Goal: Transaction & Acquisition: Purchase product/service

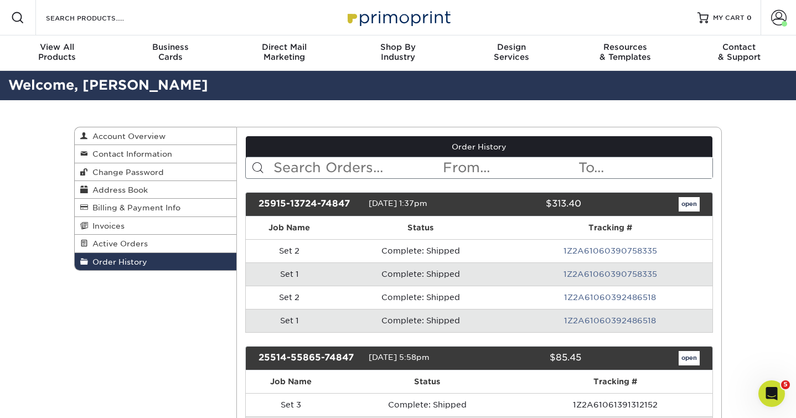
click at [434, 16] on img at bounding box center [398, 18] width 111 height 24
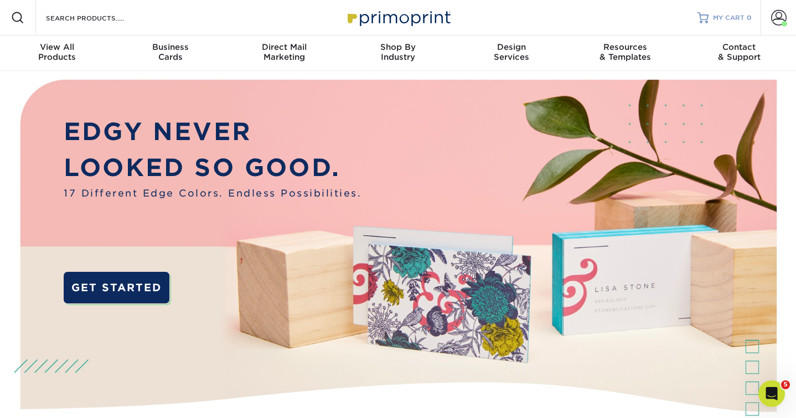
click at [737, 18] on span "MY CART" at bounding box center [729, 17] width 32 height 9
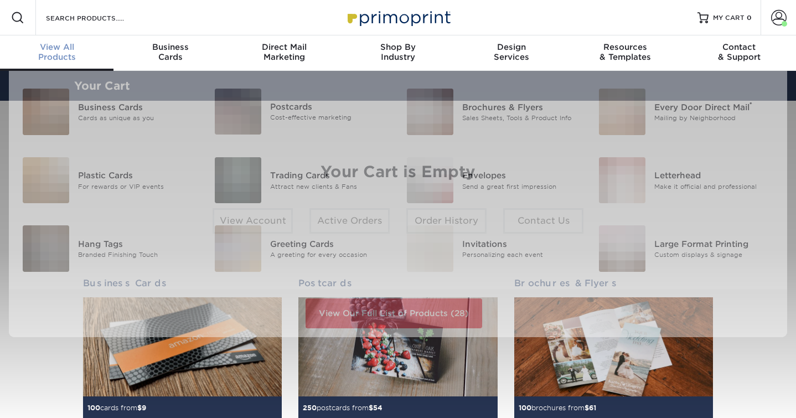
click at [71, 42] on span "View All" at bounding box center [57, 47] width 114 height 10
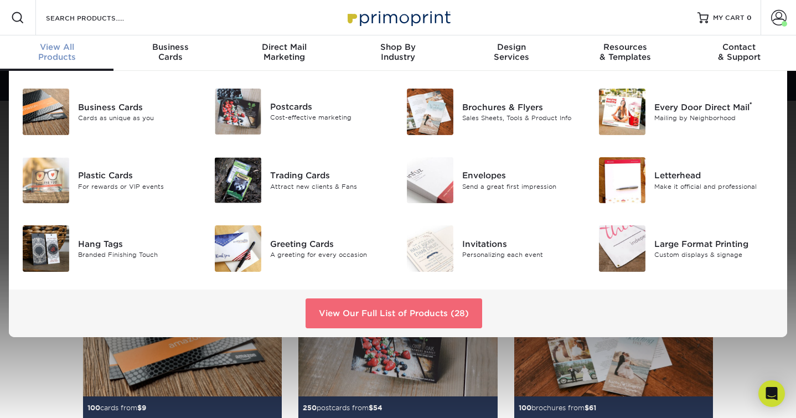
click at [349, 316] on link "View Our Full List of Products (28)" at bounding box center [394, 313] width 177 height 30
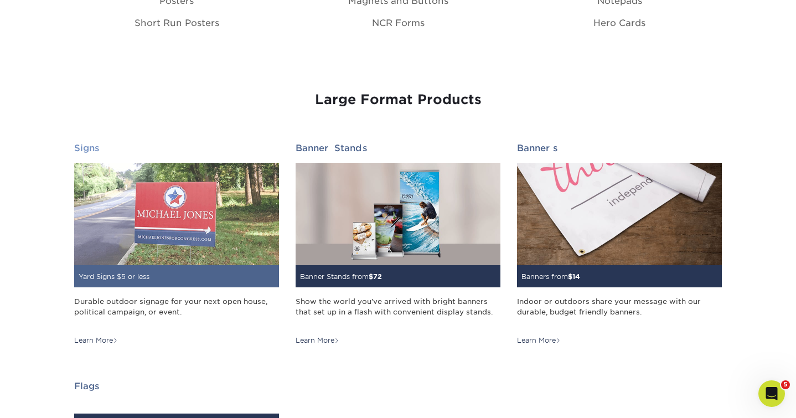
scroll to position [1471, 0]
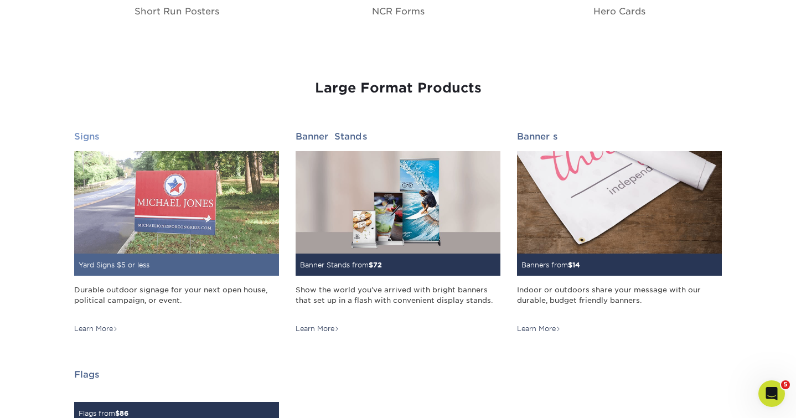
click at [186, 176] on img at bounding box center [176, 202] width 205 height 102
click at [182, 218] on img at bounding box center [176, 202] width 205 height 102
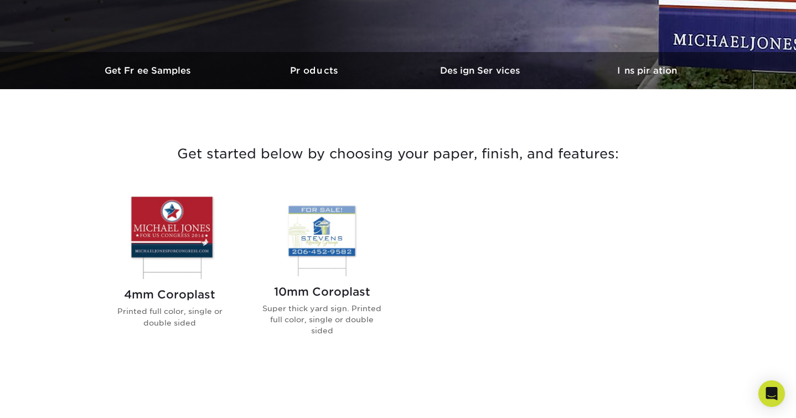
scroll to position [456, 0]
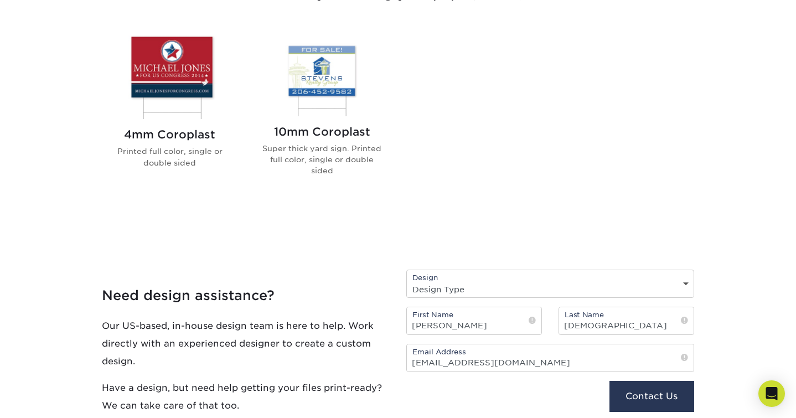
click at [327, 86] on img at bounding box center [322, 74] width 126 height 84
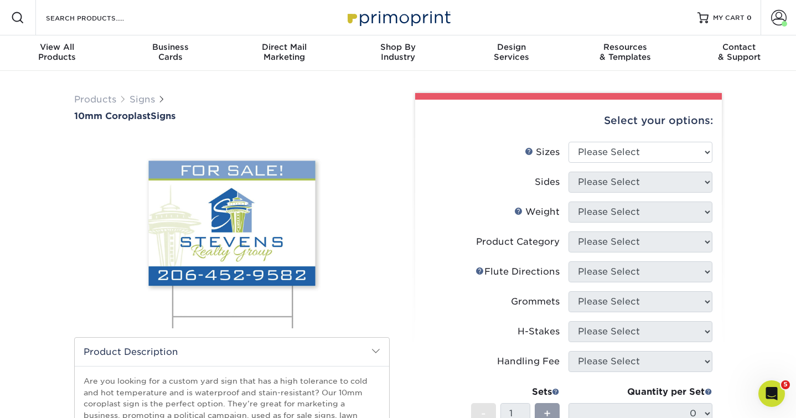
click at [617, 162] on li "Sizes Help Sizes Please Select 6" x 12" 10" x 10" 12" x 18" 18" x 24" 24" x 24"…" at bounding box center [569, 157] width 288 height 30
select select "24.00x36.00"
select select "13abbda7-1d64-4f25-8bb2-c179b224825d"
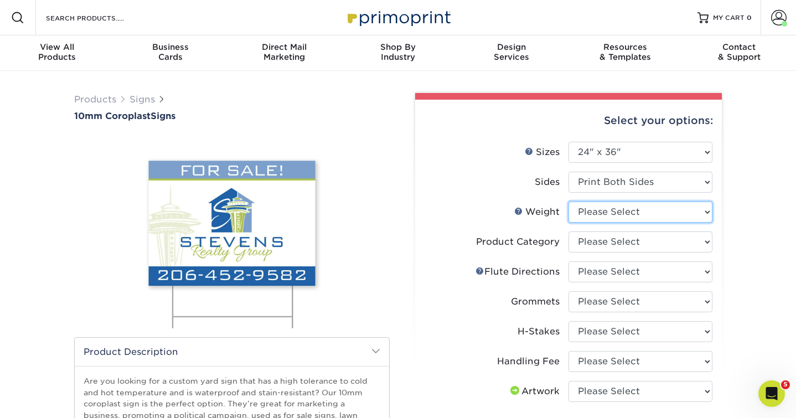
select select "10CORO"
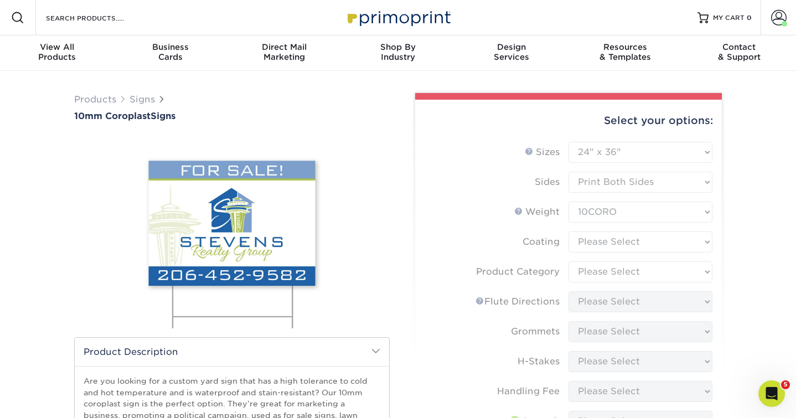
click at [604, 240] on form "Sizes Help Sizes Please Select 6" x 12" 10" x 10" 12" x 18" 18" x 24" 24" x 24"…" at bounding box center [568, 356] width 289 height 428
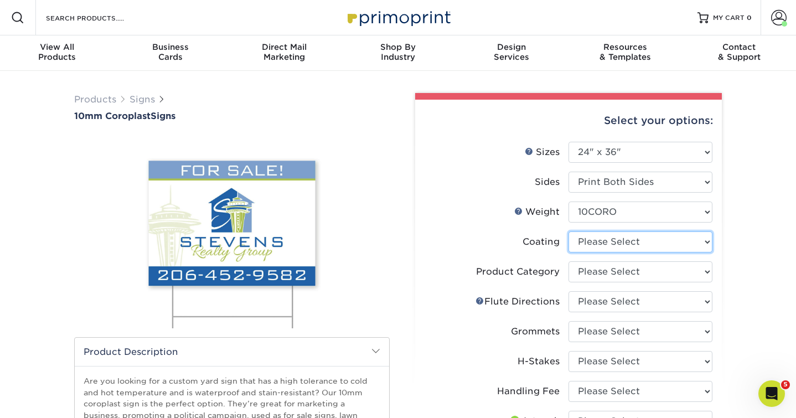
select select "3e7618de-abca-4bda-9f97-8b9129e913d8"
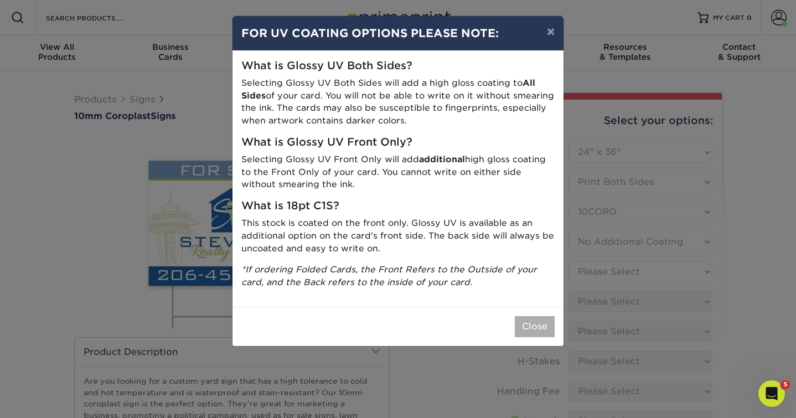
click at [542, 321] on button "Close" at bounding box center [535, 326] width 40 height 21
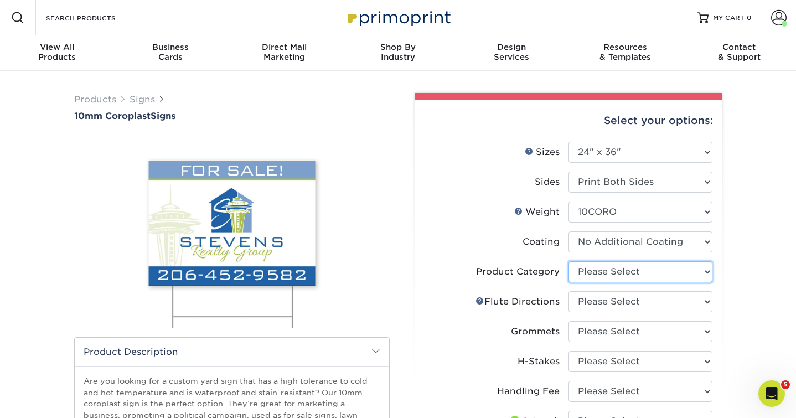
select select "b3582ed5-6912-492c-8440-2cc51afdb8e1"
select select "b9474d6d-25b7-40b8-b284-85b7690982f8"
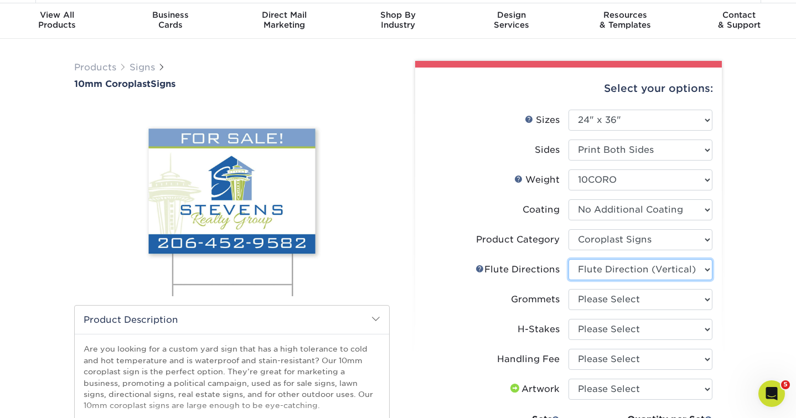
scroll to position [37, 0]
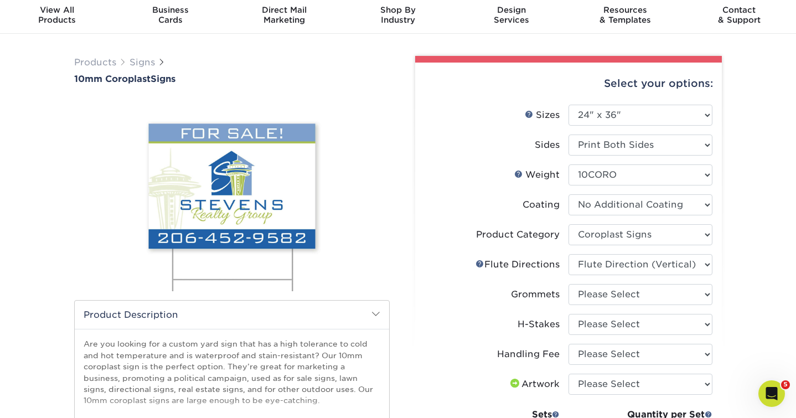
click at [620, 307] on li "Grommets Please Select No Grommets Yes, Grommet All 4 Corners Yes, Grommets Top…" at bounding box center [569, 299] width 288 height 30
select select "90d329df-db80-4206-b821-ff9d3f363977"
select select "aec992a9-897e-40ed-b45c-8ce74849ba63"
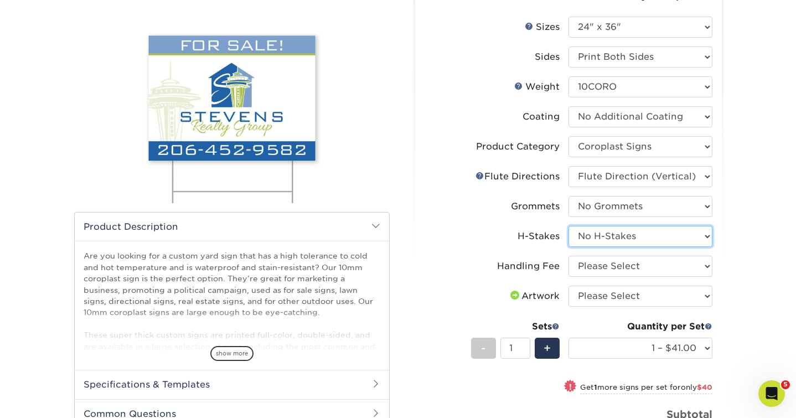
scroll to position [126, 0]
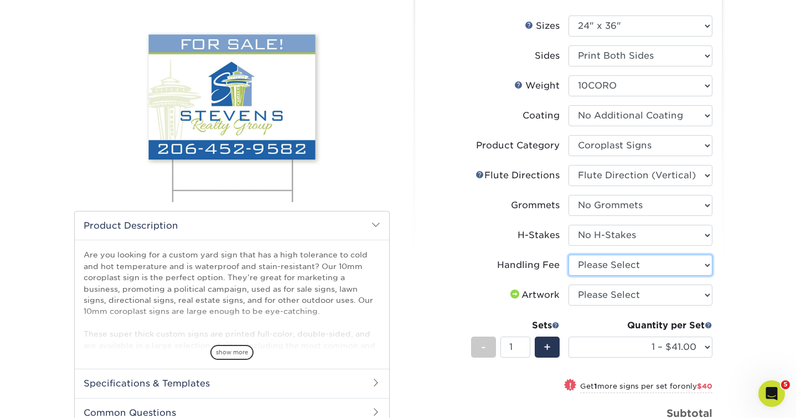
select select "ab74c079-444c-4260-ae6a-e09bdee8073c"
select select "upload"
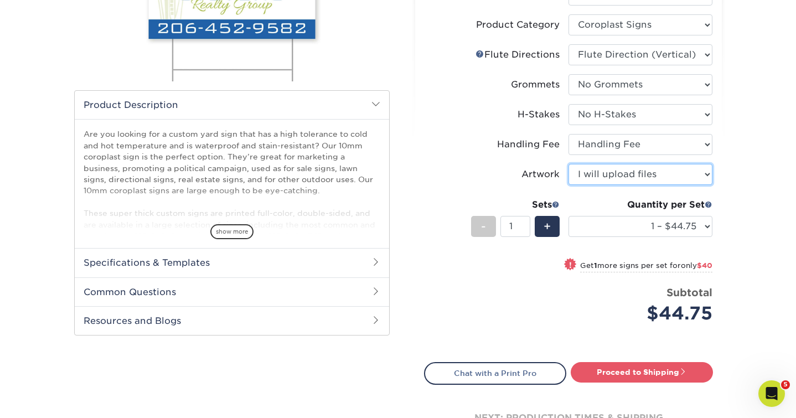
scroll to position [251, 0]
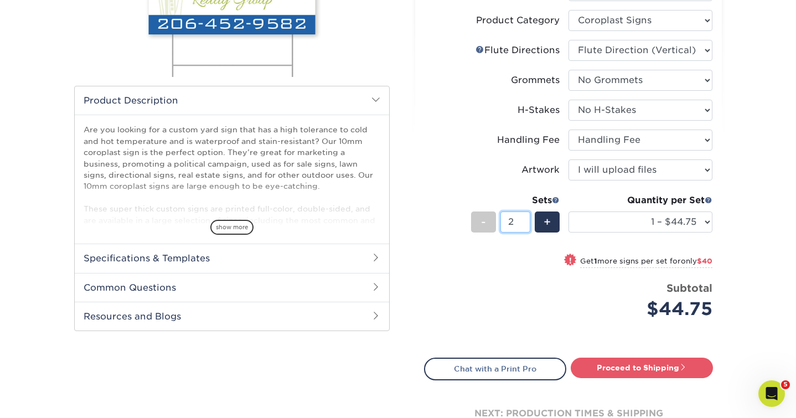
click at [525, 218] on input "2" at bounding box center [515, 222] width 29 height 21
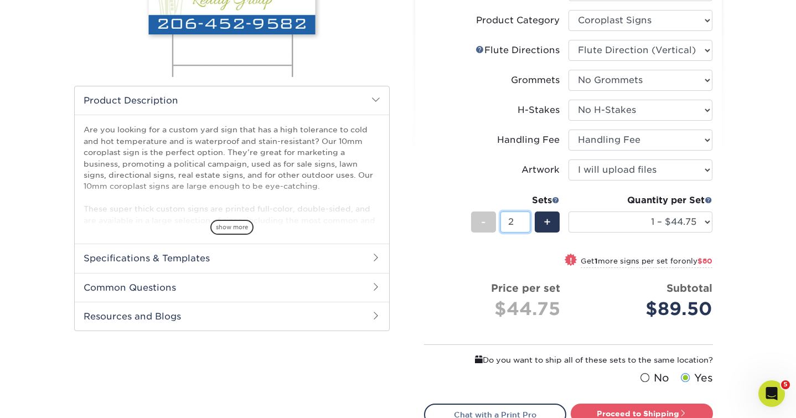
type input "3"
click at [525, 218] on input "3" at bounding box center [515, 222] width 29 height 21
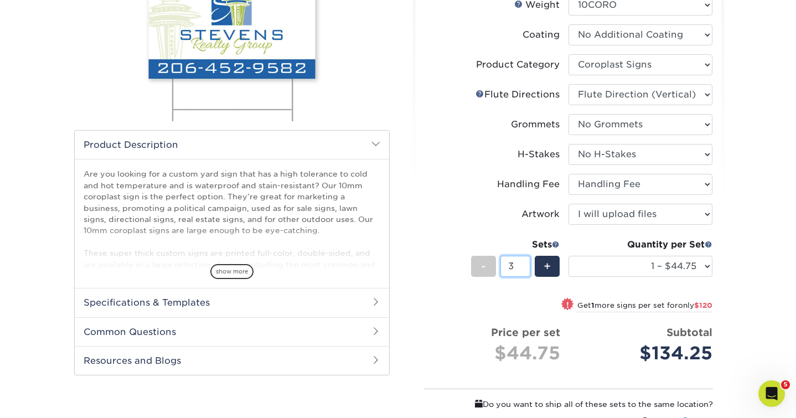
scroll to position [120, 0]
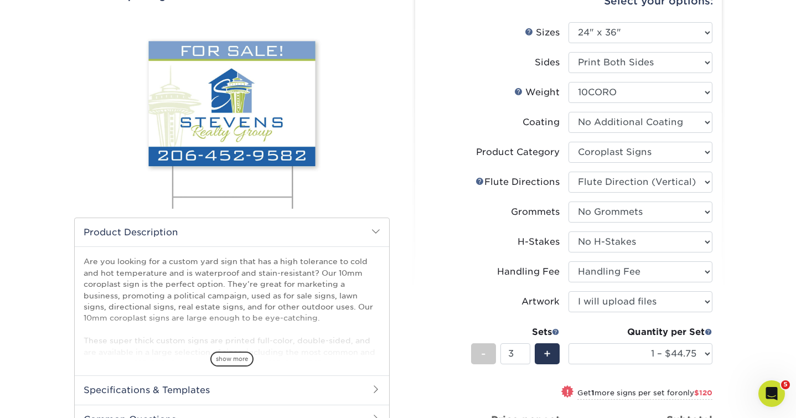
click at [494, 285] on li "Handling Fee Please Select Handling Fee" at bounding box center [569, 276] width 288 height 30
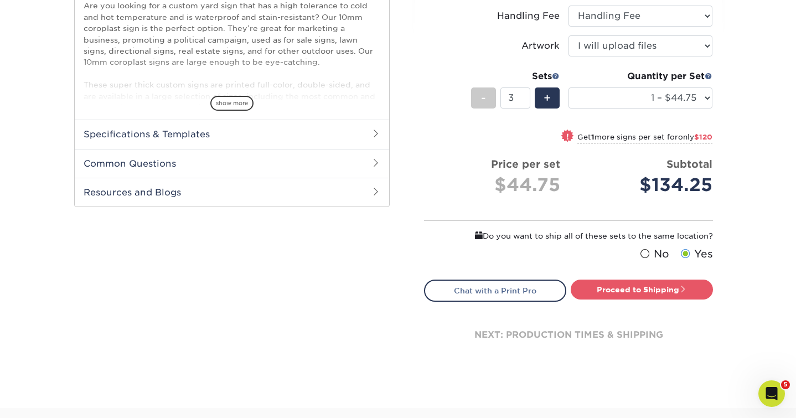
scroll to position [379, 0]
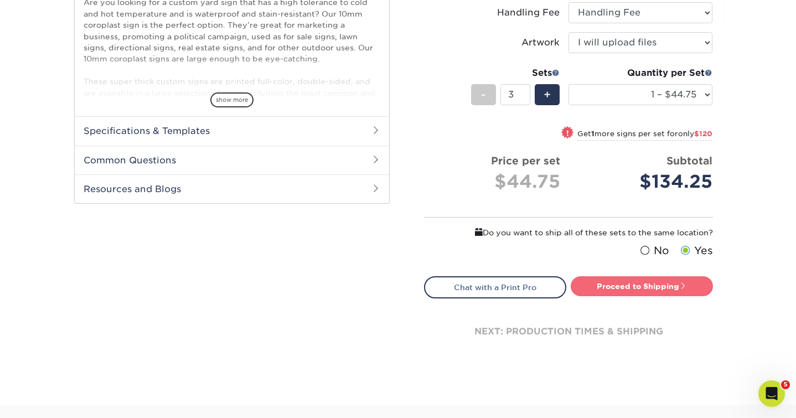
click at [617, 281] on link "Proceed to Shipping" at bounding box center [642, 286] width 142 height 20
type input "Set 1"
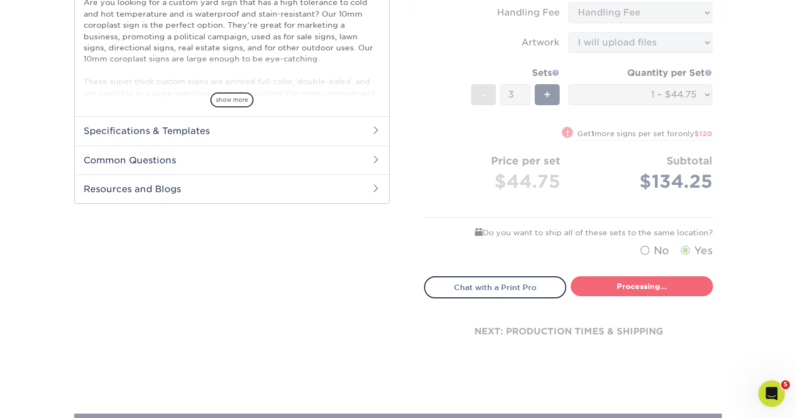
select select "3fdd7f75-431c-4d3d-9d3c-d90f936446e0"
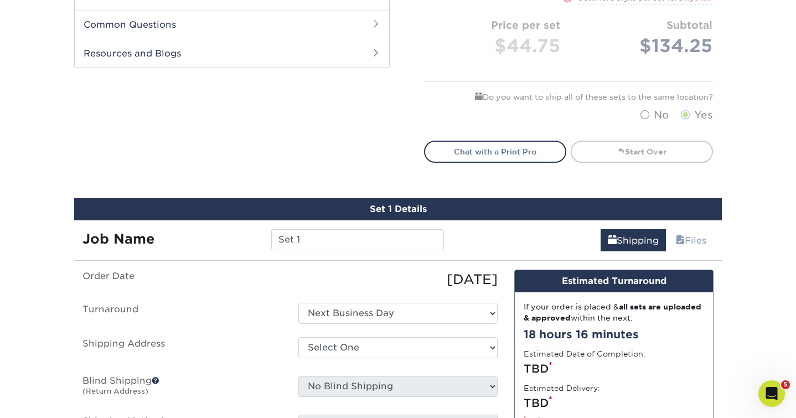
scroll to position [586, 0]
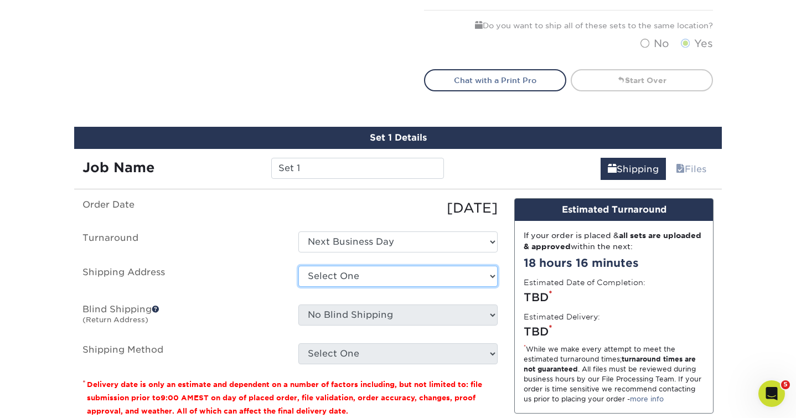
select select "228459"
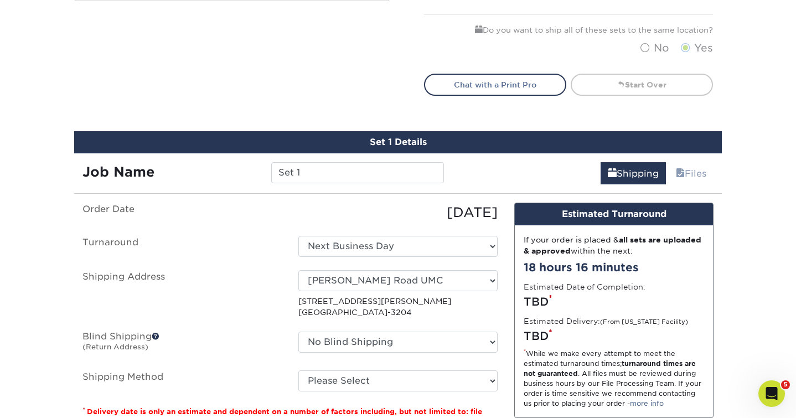
scroll to position [665, 0]
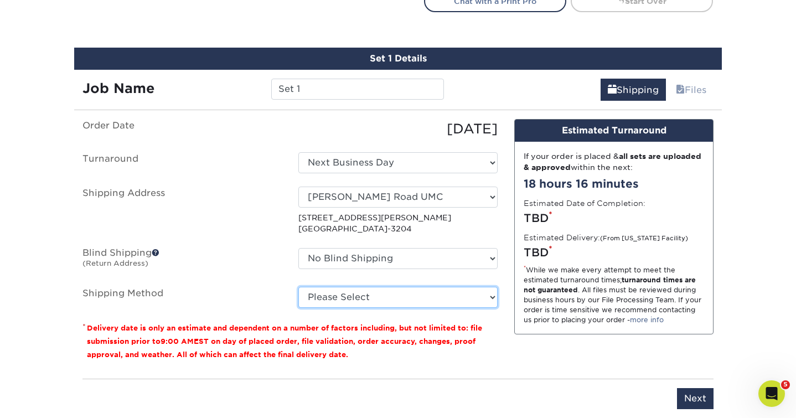
select select "G4MFLATRATE"
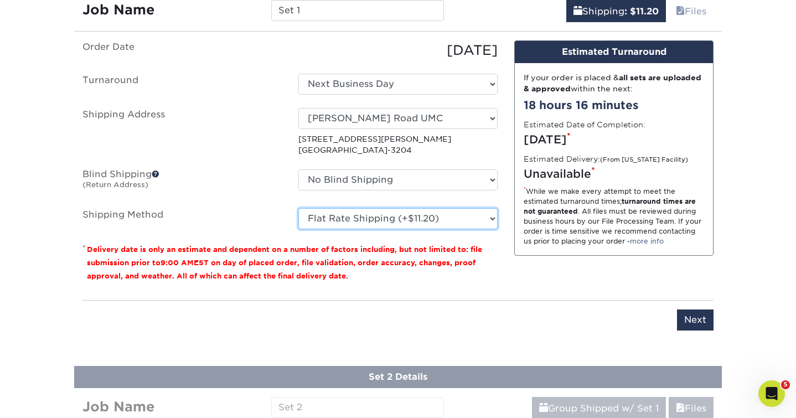
scroll to position [750, 0]
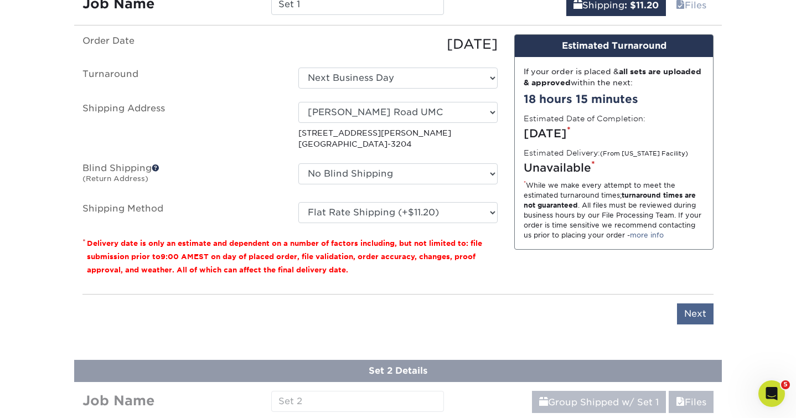
click at [698, 314] on input "Next" at bounding box center [695, 313] width 37 height 21
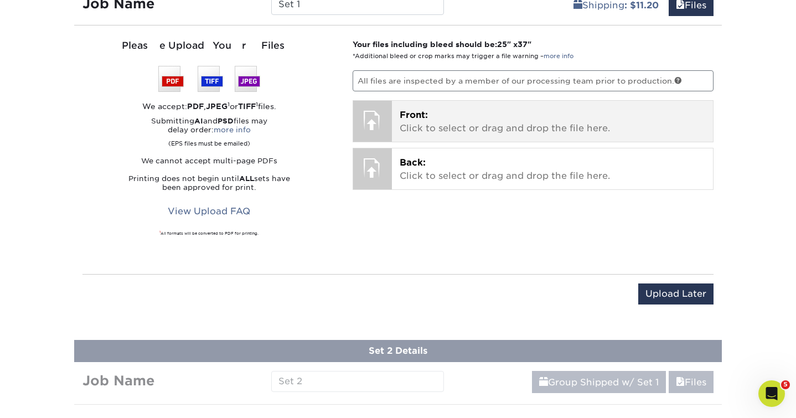
click at [539, 133] on div "Front: Click to select or drag and drop the file here. Choose file" at bounding box center [553, 121] width 322 height 41
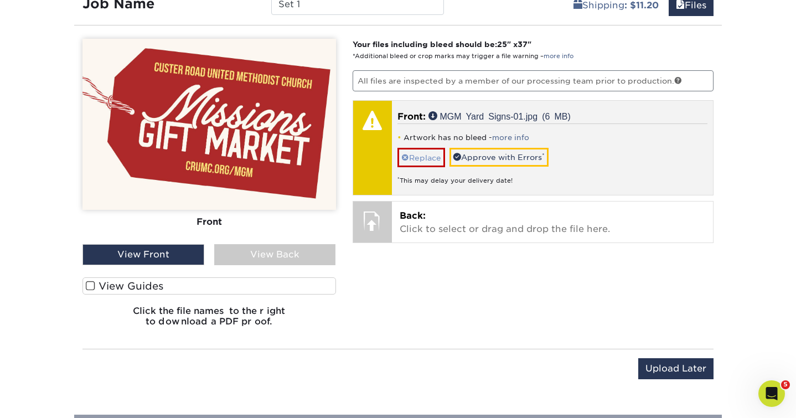
click at [421, 162] on link "Replace" at bounding box center [422, 157] width 48 height 19
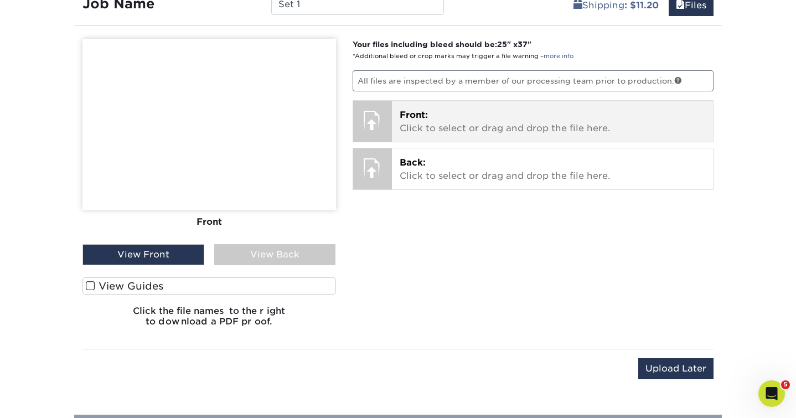
click at [465, 116] on p "Front: Click to select or drag and drop the file here." at bounding box center [553, 122] width 306 height 27
click at [508, 131] on p "Front: Click to select or drag and drop the file here." at bounding box center [553, 122] width 306 height 27
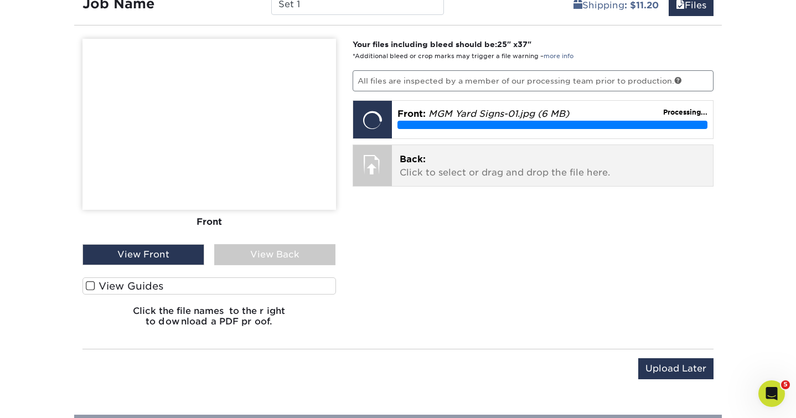
click at [541, 166] on p "Back: Click to select or drag and drop the file here." at bounding box center [553, 166] width 306 height 27
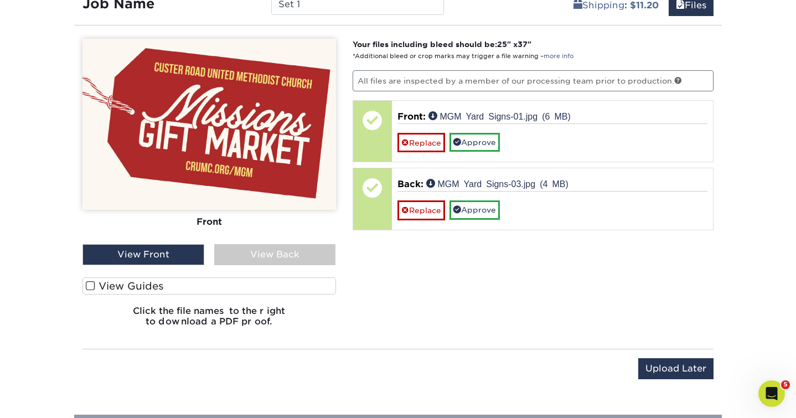
click at [275, 255] on div "View Back" at bounding box center [275, 254] width 122 height 21
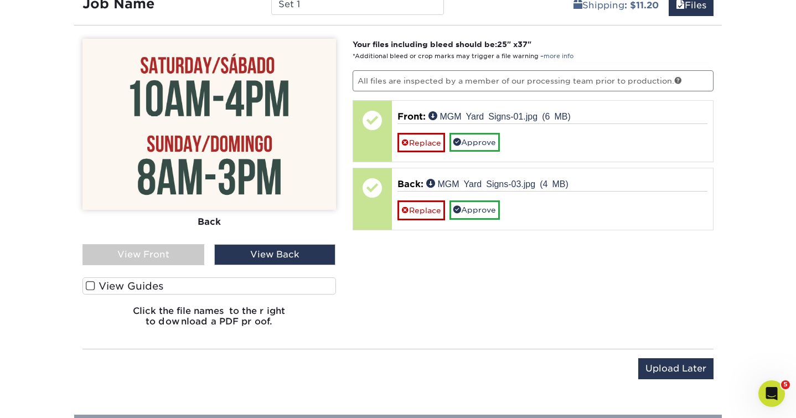
click at [184, 250] on div "View Front" at bounding box center [143, 254] width 122 height 21
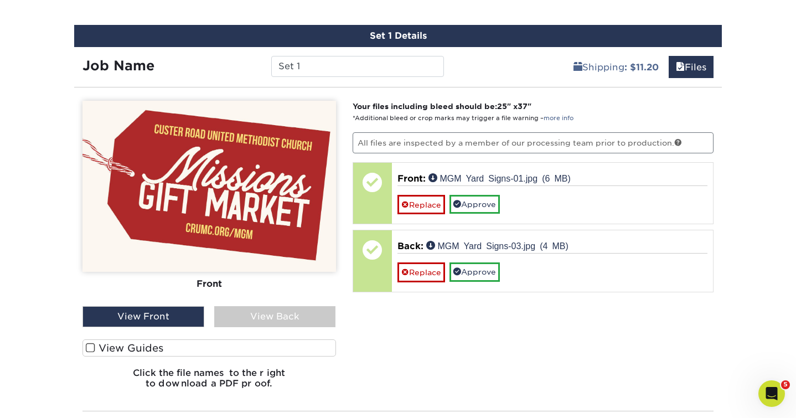
scroll to position [682, 0]
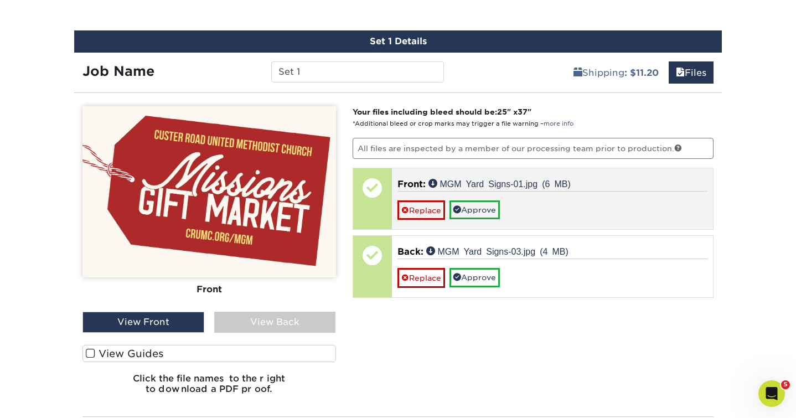
click at [484, 172] on div "Front: MGM Yard Signs-01.jpg (6 MB) Replace Approve" at bounding box center [553, 198] width 322 height 61
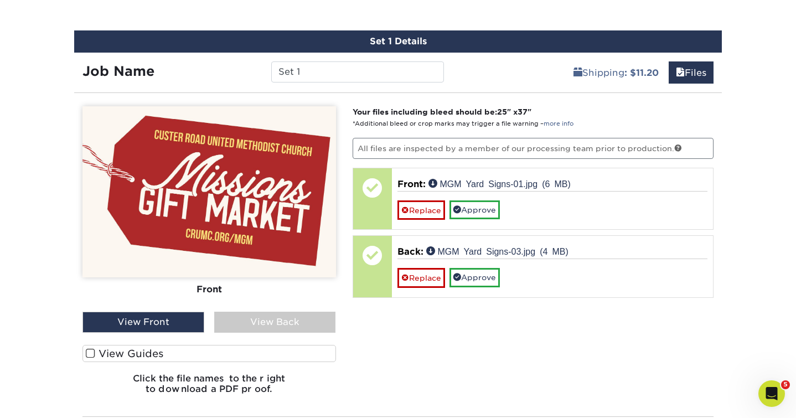
click at [298, 324] on div "View Back" at bounding box center [275, 322] width 122 height 21
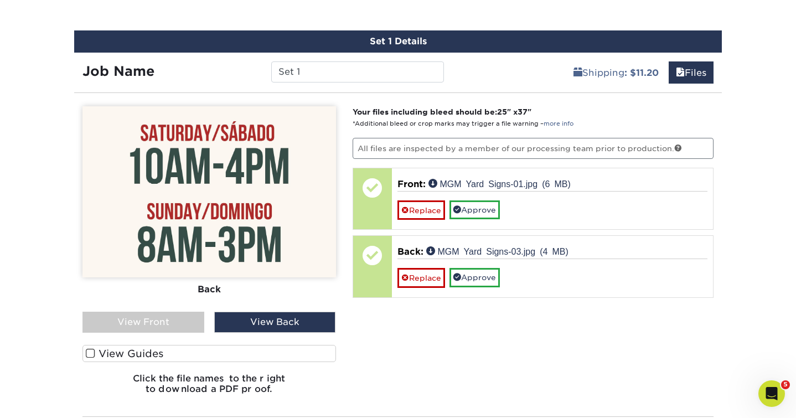
click at [187, 321] on div "View Front" at bounding box center [143, 322] width 122 height 21
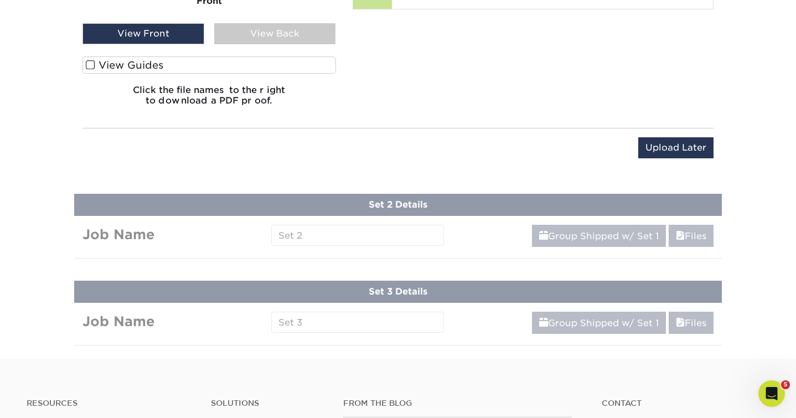
scroll to position [971, 0]
click at [673, 147] on input "Upload Later" at bounding box center [675, 147] width 75 height 21
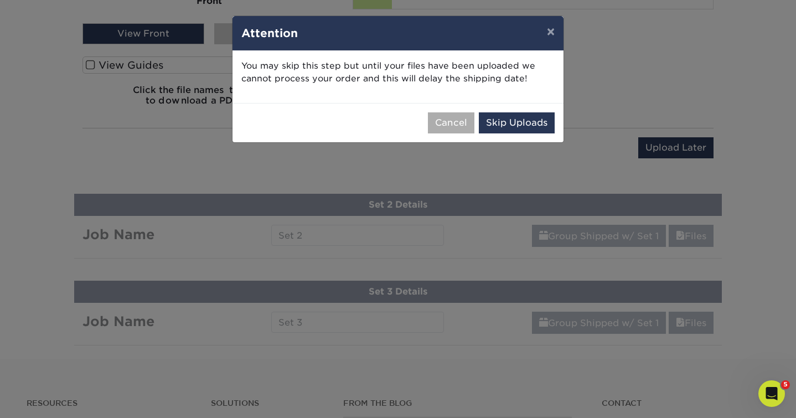
click at [455, 126] on button "Cancel" at bounding box center [451, 122] width 47 height 21
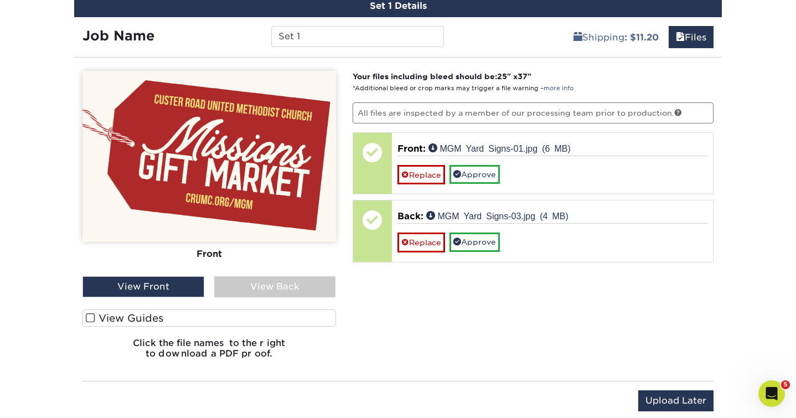
scroll to position [674, 0]
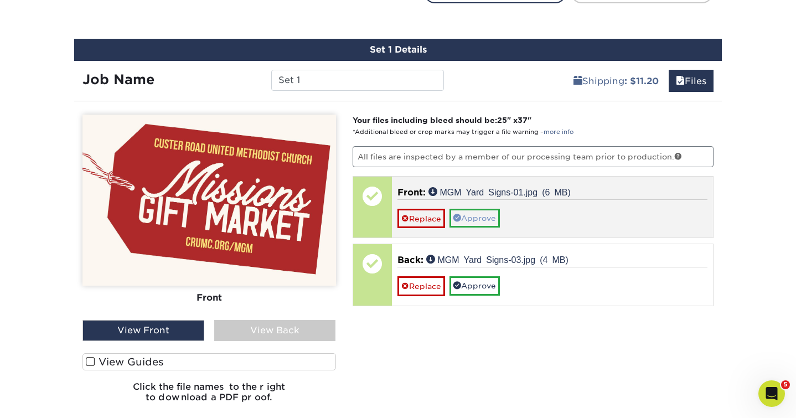
click at [480, 212] on link "Approve" at bounding box center [475, 218] width 50 height 19
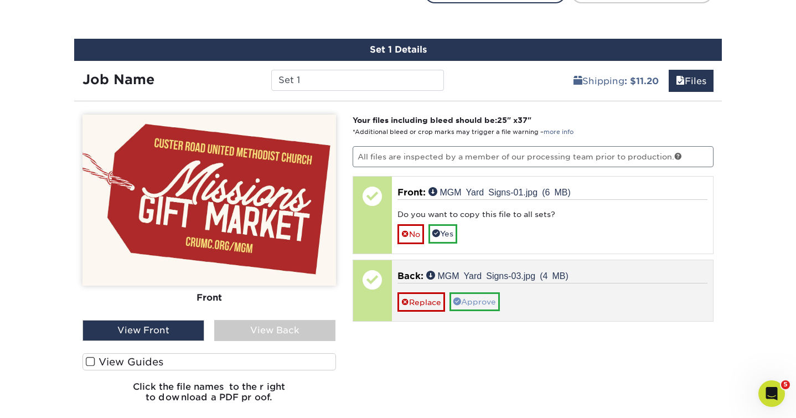
click at [472, 298] on link "Approve" at bounding box center [475, 301] width 50 height 19
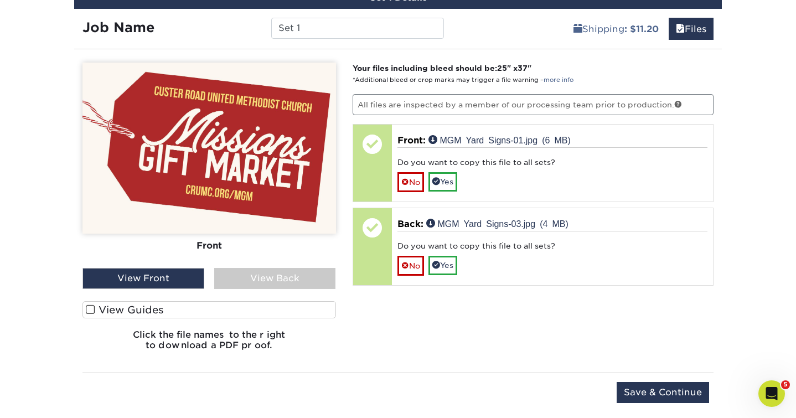
scroll to position [725, 0]
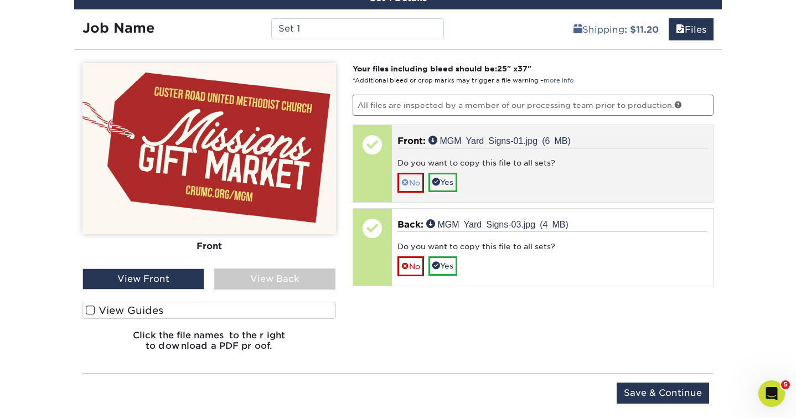
click at [415, 180] on link "No" at bounding box center [411, 182] width 27 height 19
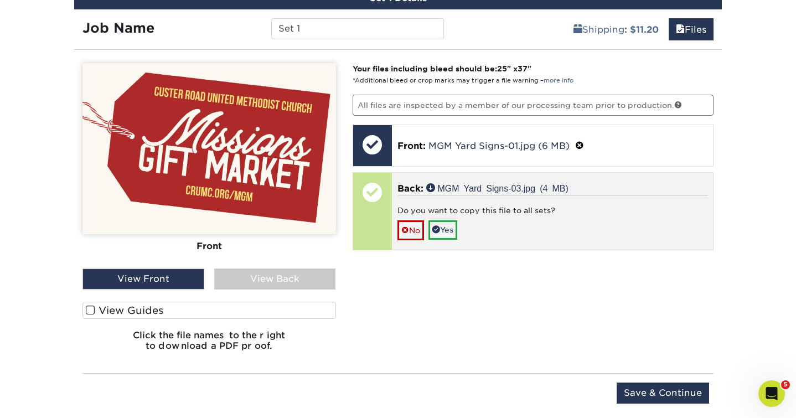
click at [416, 214] on div "Do you want to copy this file to all sets?" at bounding box center [553, 213] width 311 height 16
click at [415, 228] on link "No" at bounding box center [411, 229] width 27 height 19
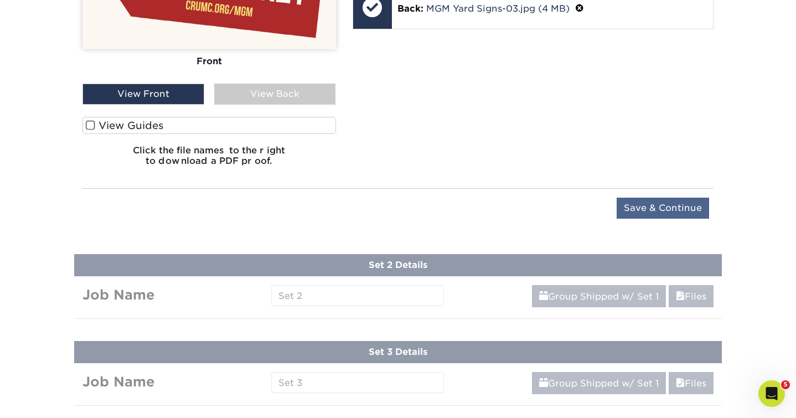
click at [656, 207] on input "Save & Continue" at bounding box center [663, 208] width 92 height 21
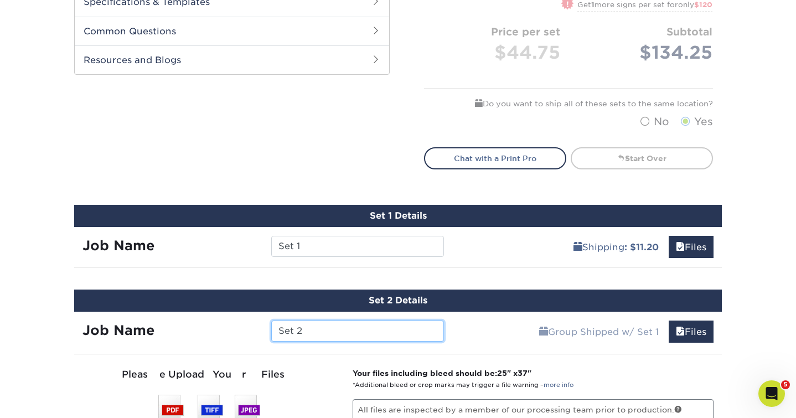
scroll to position [506, 0]
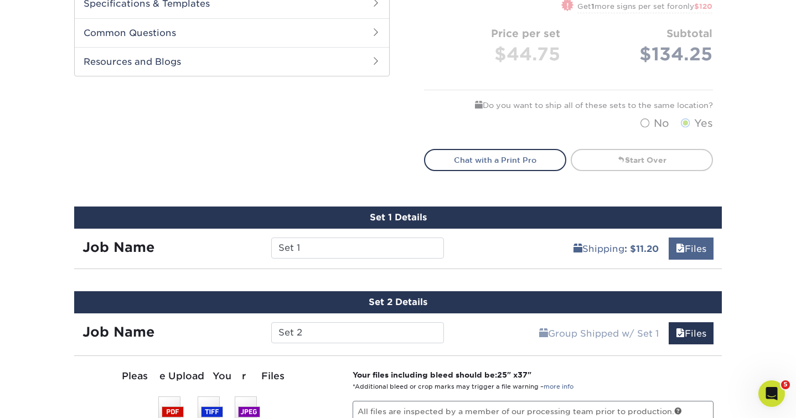
click at [686, 247] on link "Files" at bounding box center [691, 249] width 45 height 22
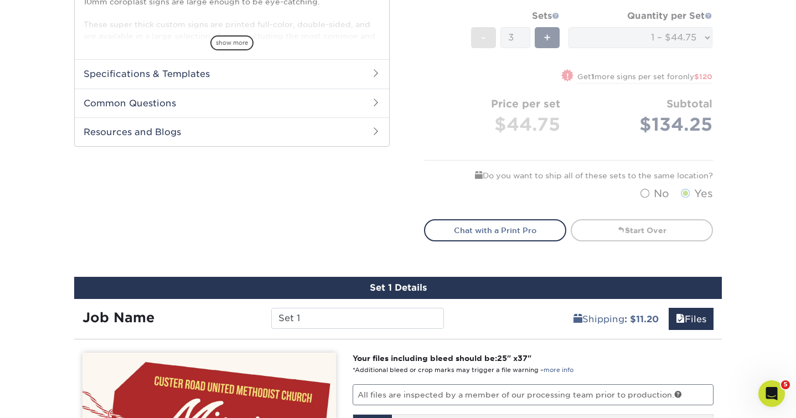
scroll to position [713, 0]
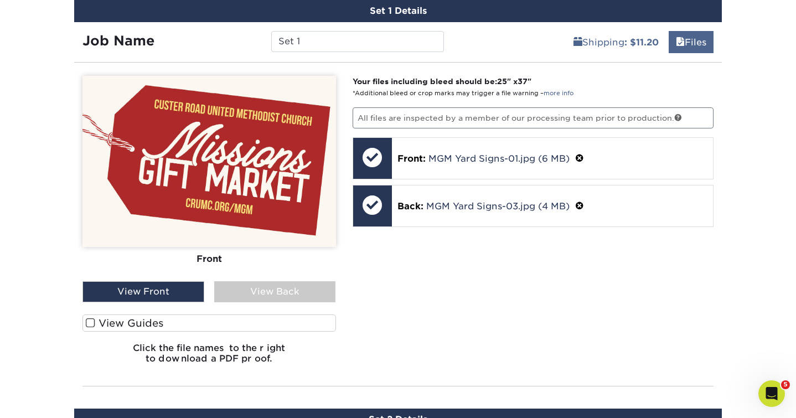
click at [682, 42] on span at bounding box center [680, 42] width 9 height 11
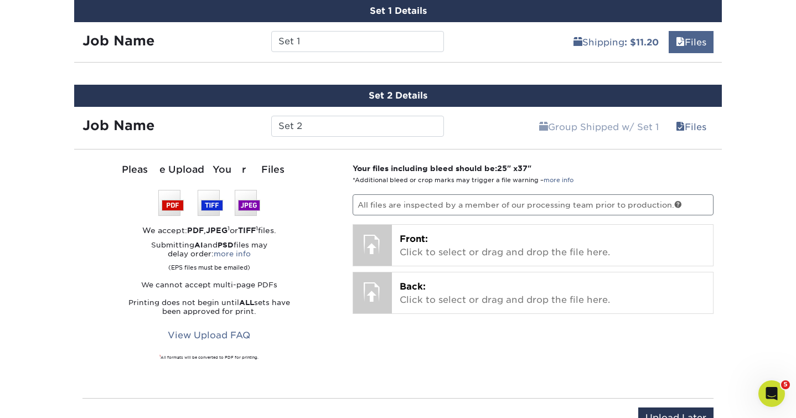
scroll to position [718, 0]
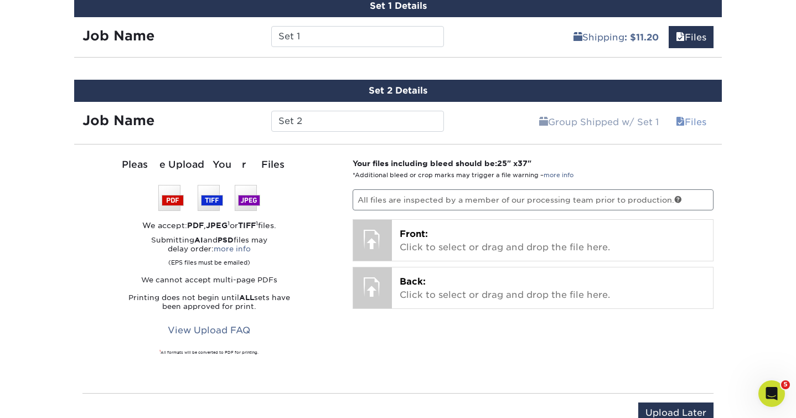
click at [691, 119] on link "Files" at bounding box center [691, 122] width 45 height 22
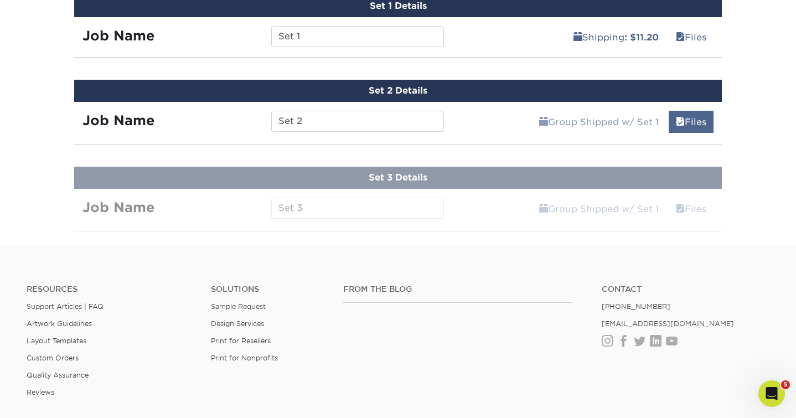
click at [691, 119] on link "Files" at bounding box center [691, 122] width 45 height 22
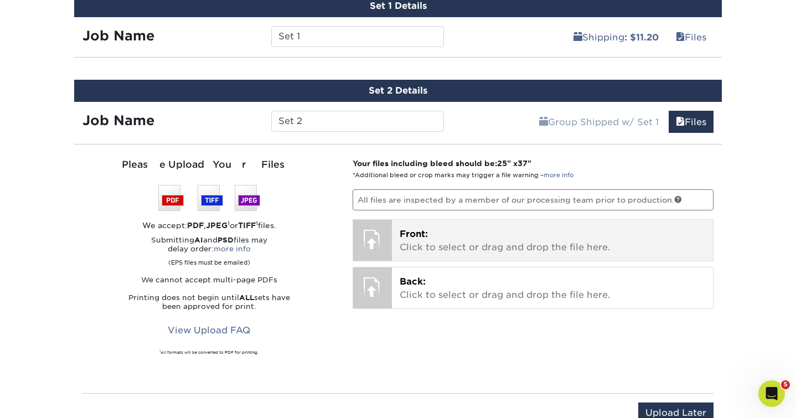
click at [570, 234] on p "Front: Click to select or drag and drop the file here." at bounding box center [553, 241] width 306 height 27
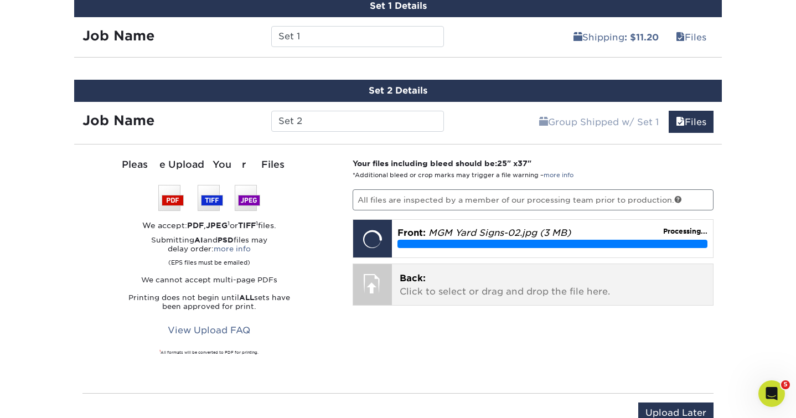
click at [570, 283] on p "Back: Click to select or drag and drop the file here." at bounding box center [553, 285] width 306 height 27
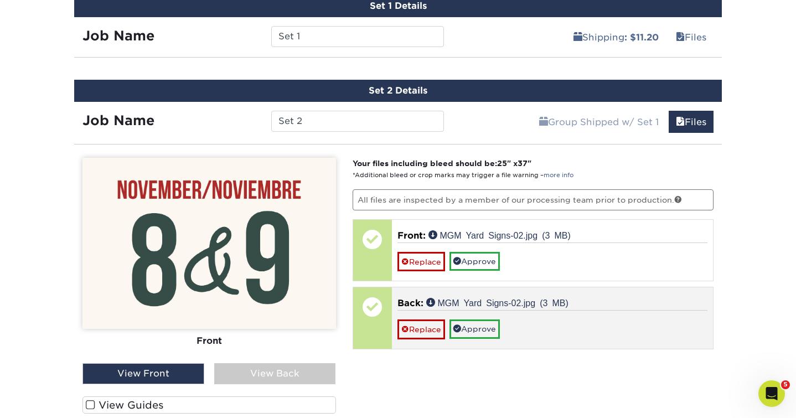
click at [565, 311] on div "Replace Approve" at bounding box center [553, 324] width 311 height 29
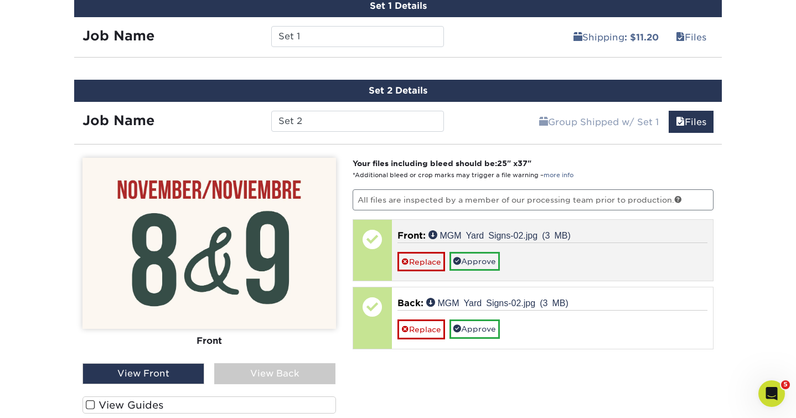
click at [566, 270] on div "Front: MGM Yard Signs-02.jpg (3 MB) Replace Approve" at bounding box center [553, 250] width 322 height 61
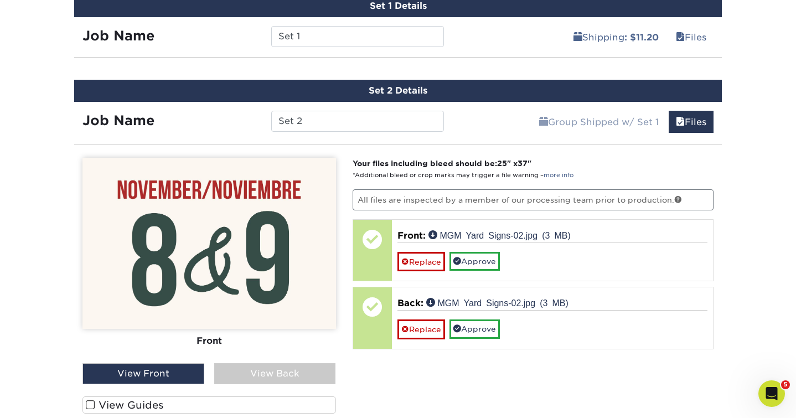
click at [269, 372] on div "View Back" at bounding box center [275, 373] width 122 height 21
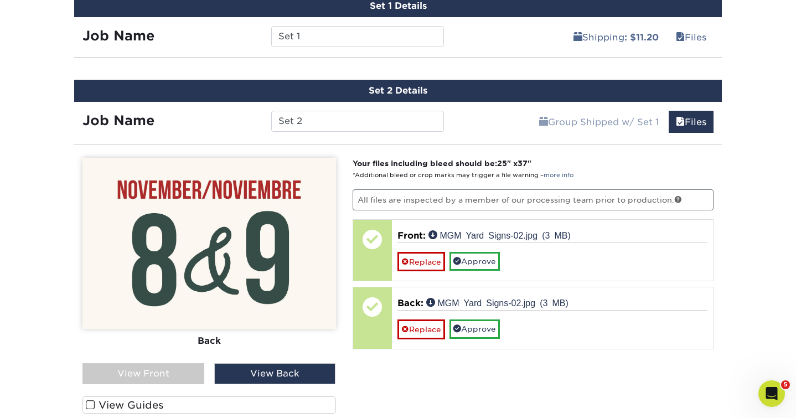
click at [188, 374] on div "View Front" at bounding box center [143, 373] width 122 height 21
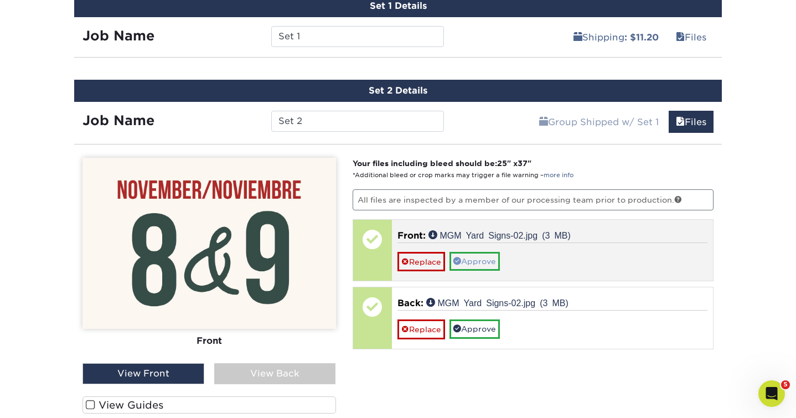
click at [486, 261] on link "Approve" at bounding box center [475, 261] width 50 height 19
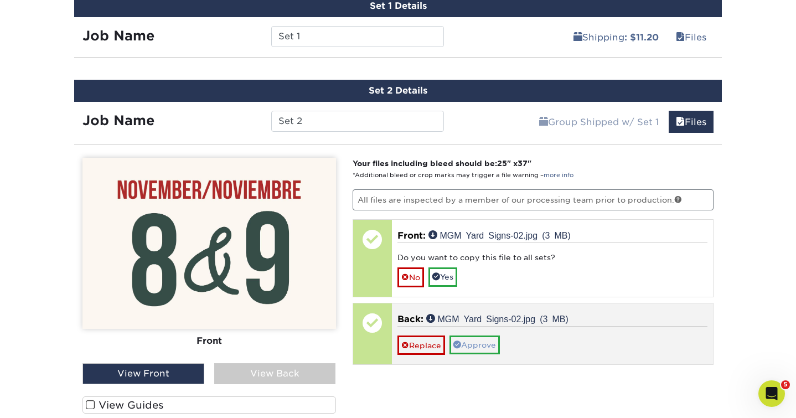
click at [476, 342] on link "Approve" at bounding box center [475, 345] width 50 height 19
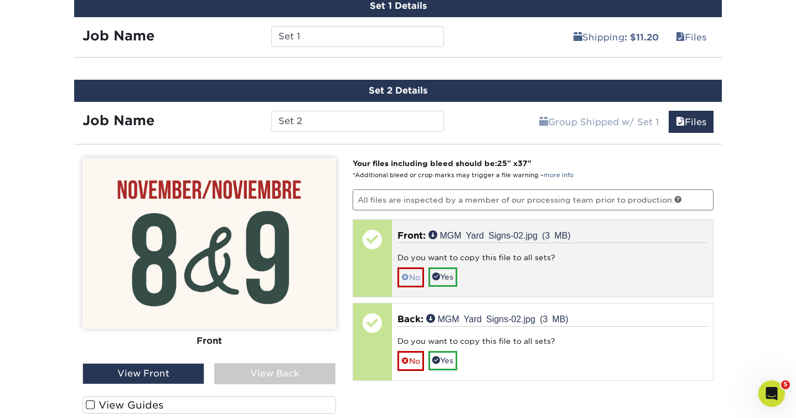
click at [403, 275] on span at bounding box center [405, 277] width 8 height 9
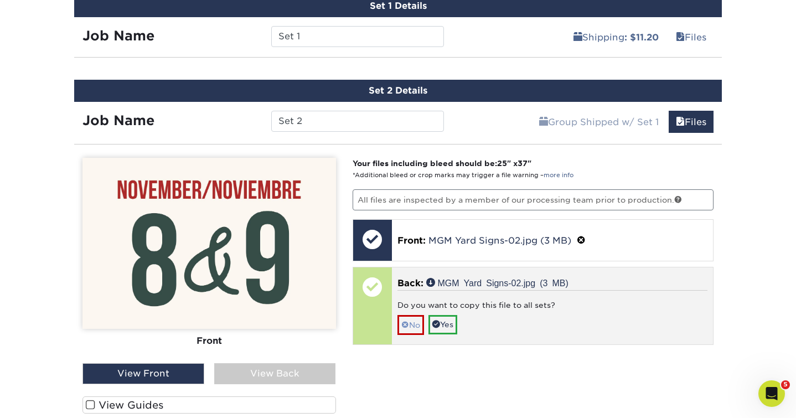
click at [414, 325] on link "No" at bounding box center [411, 324] width 27 height 19
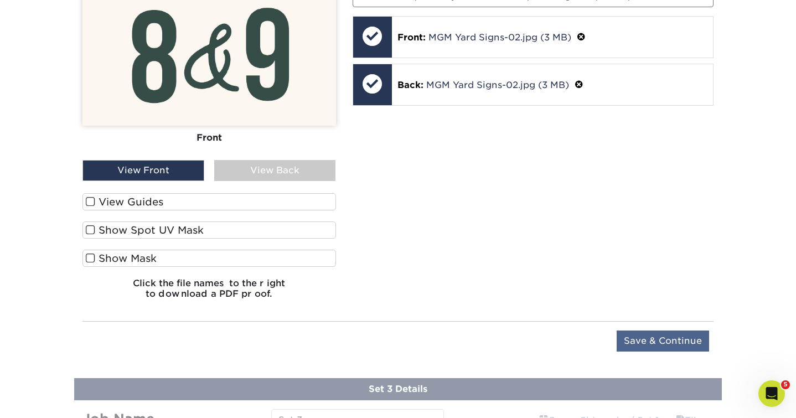
click at [697, 338] on input "Save & Continue" at bounding box center [663, 341] width 92 height 21
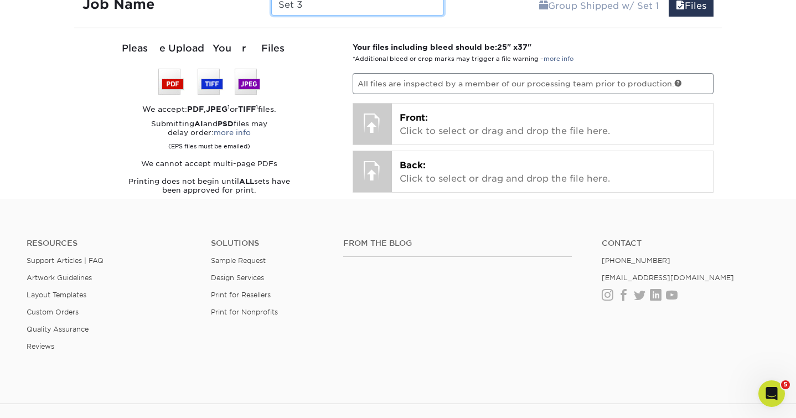
scroll to position [867, 0]
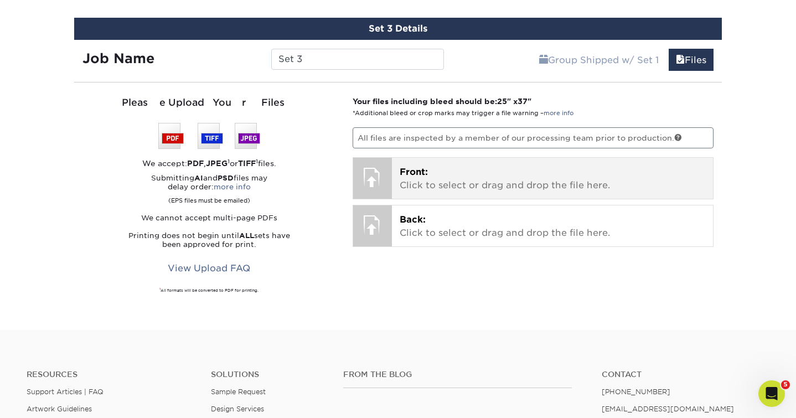
click at [538, 175] on p "Front: Click to select or drag and drop the file here." at bounding box center [553, 179] width 306 height 27
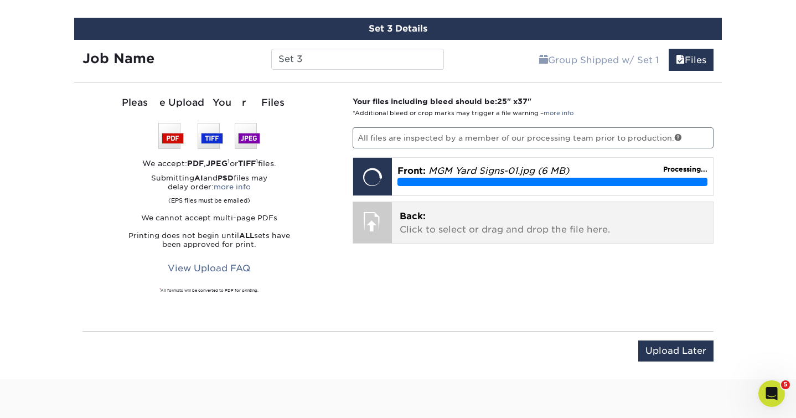
click at [549, 229] on p "Back: Click to select or drag and drop the file here." at bounding box center [553, 223] width 306 height 27
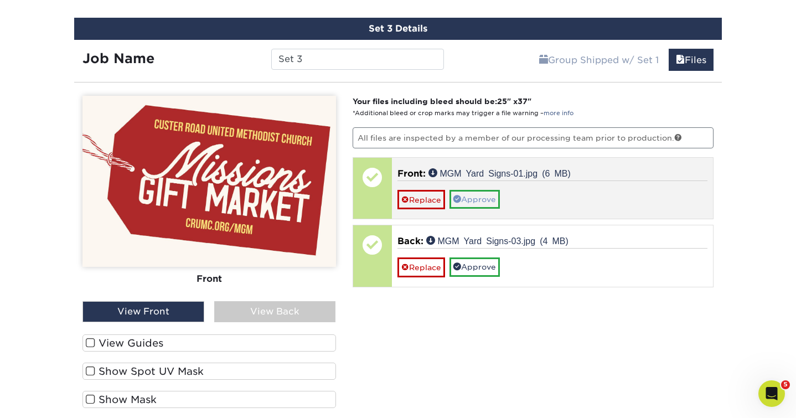
click at [468, 200] on link "Approve" at bounding box center [475, 199] width 50 height 19
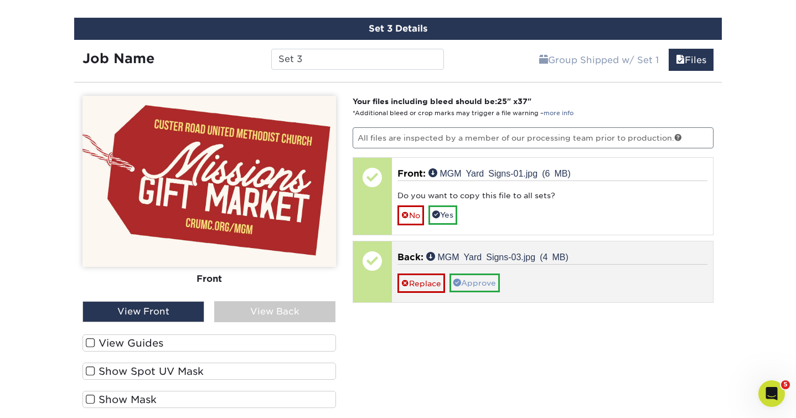
click at [471, 274] on link "Approve" at bounding box center [475, 283] width 50 height 19
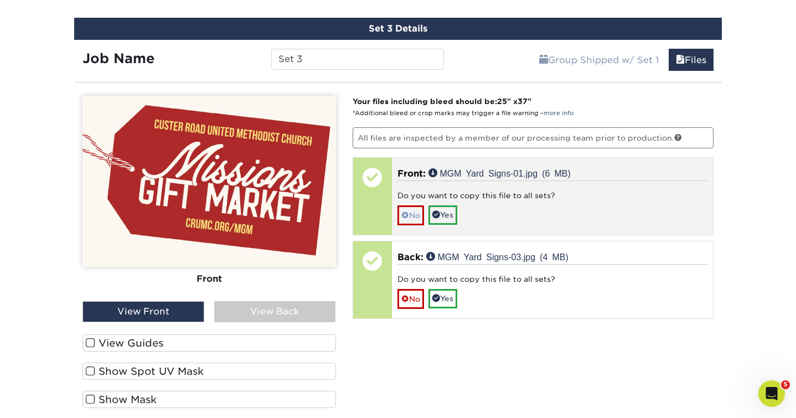
click at [416, 210] on link "No" at bounding box center [411, 214] width 27 height 19
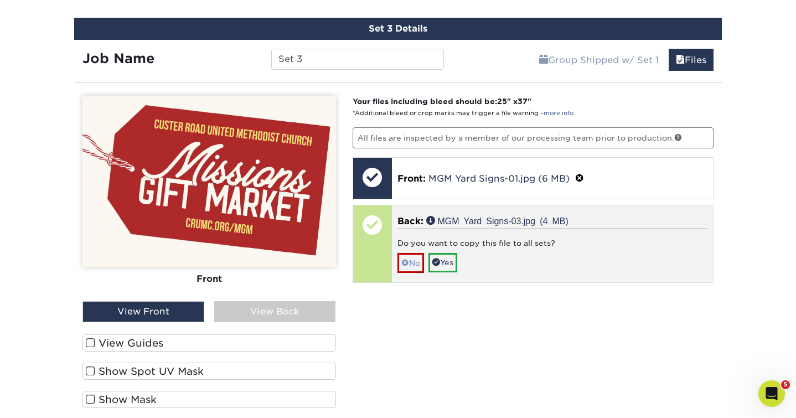
click at [414, 261] on link "No" at bounding box center [411, 262] width 27 height 19
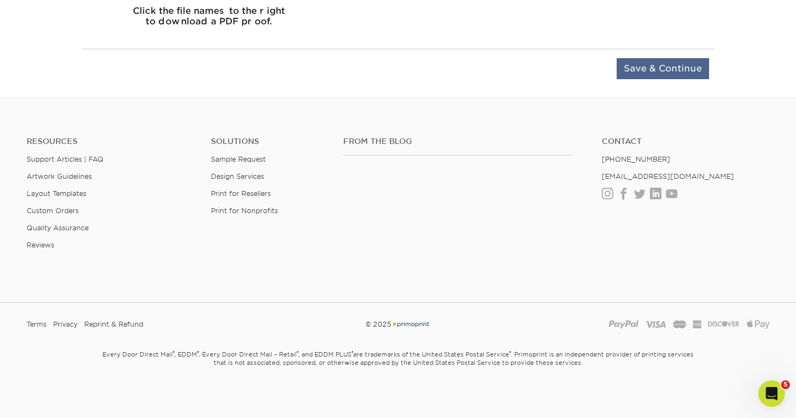
click at [666, 73] on input "Save & Continue" at bounding box center [663, 68] width 92 height 21
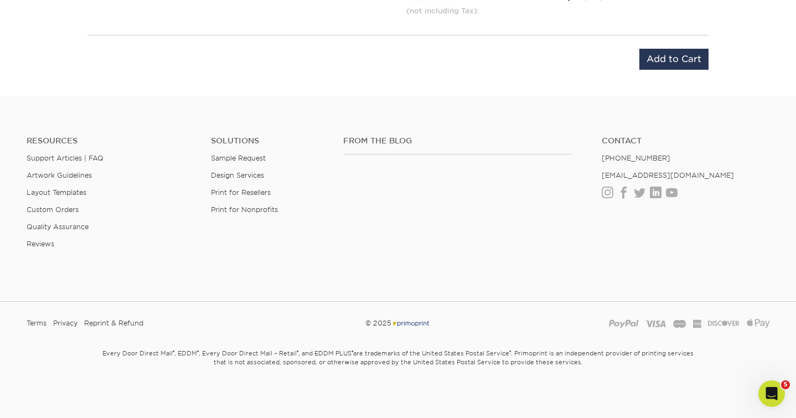
scroll to position [1055, 0]
click at [698, 70] on div "Product: 24" X 36" 10mm White Coroplast Quantity: 1 – $44.75 Sets: 3 Order Date…" at bounding box center [398, 4] width 648 height 159
click at [696, 66] on input "Add to Cart" at bounding box center [673, 59] width 69 height 21
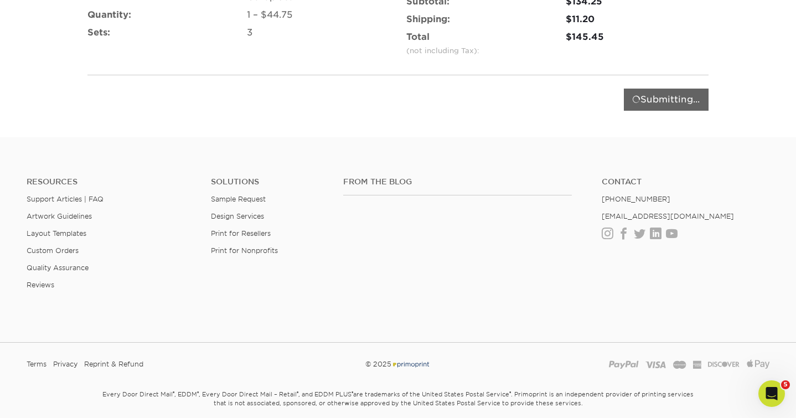
scroll to position [986, 0]
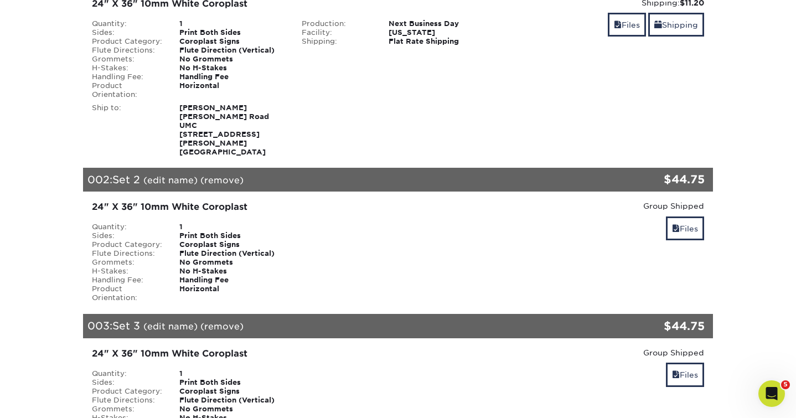
scroll to position [647, 0]
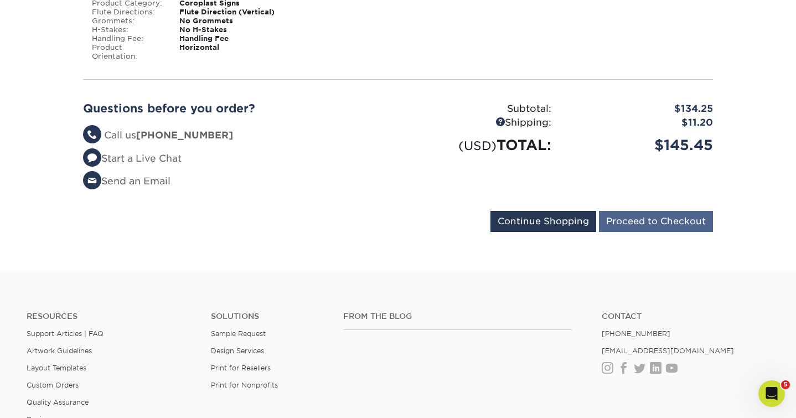
click at [668, 211] on input "Proceed to Checkout" at bounding box center [656, 221] width 114 height 21
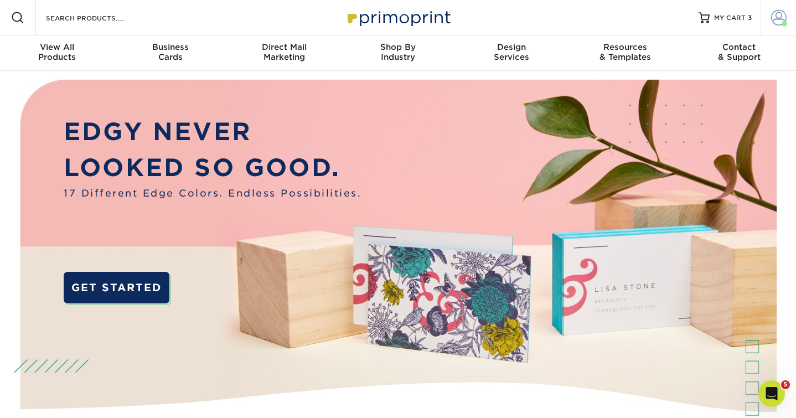
click at [776, 17] on span at bounding box center [779, 18] width 16 height 16
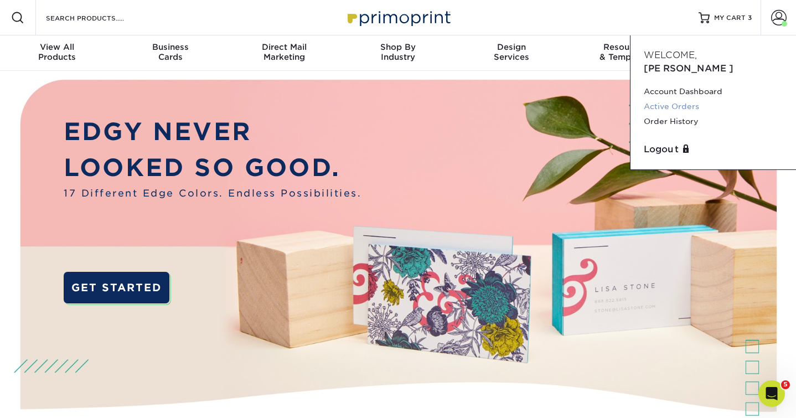
click at [664, 99] on link "Active Orders" at bounding box center [713, 106] width 139 height 15
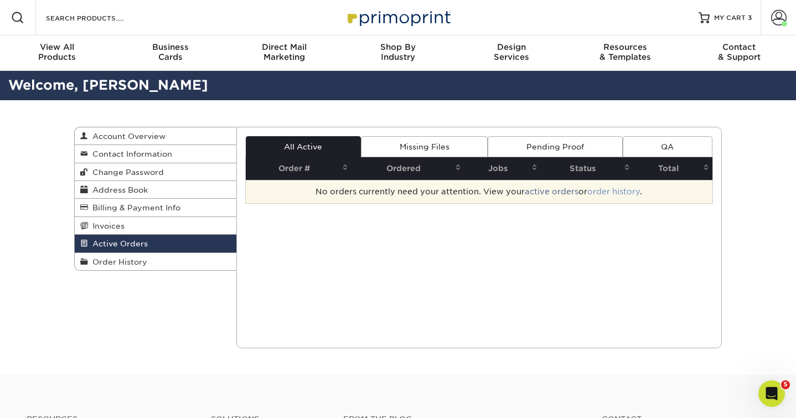
click at [608, 193] on link "order history" at bounding box center [613, 191] width 53 height 9
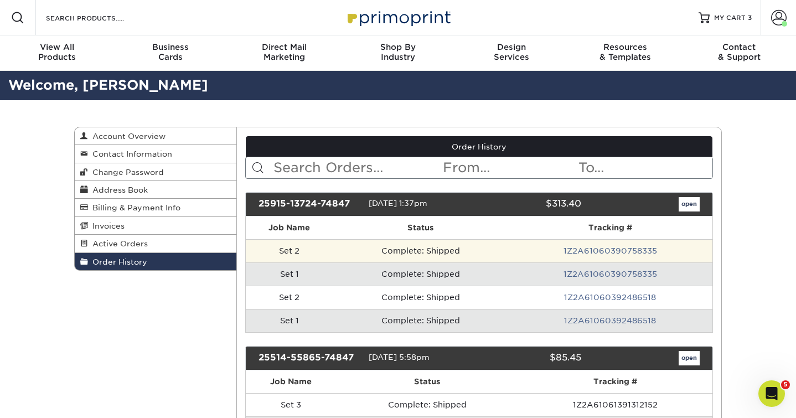
click at [458, 249] on td "Complete: Shipped" at bounding box center [420, 250] width 175 height 23
click at [508, 251] on td "Complete: Shipped" at bounding box center [420, 250] width 175 height 23
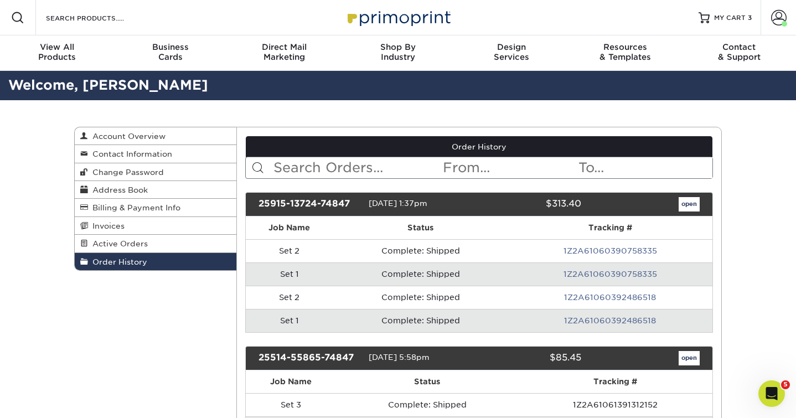
click at [691, 201] on link "open" at bounding box center [689, 204] width 21 height 14
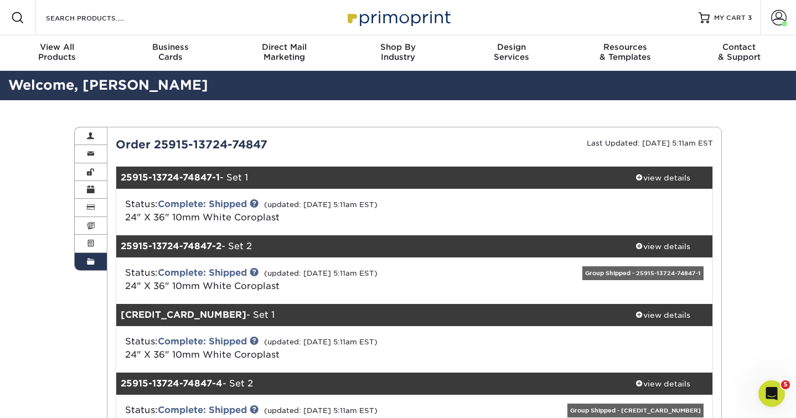
scroll to position [35, 0]
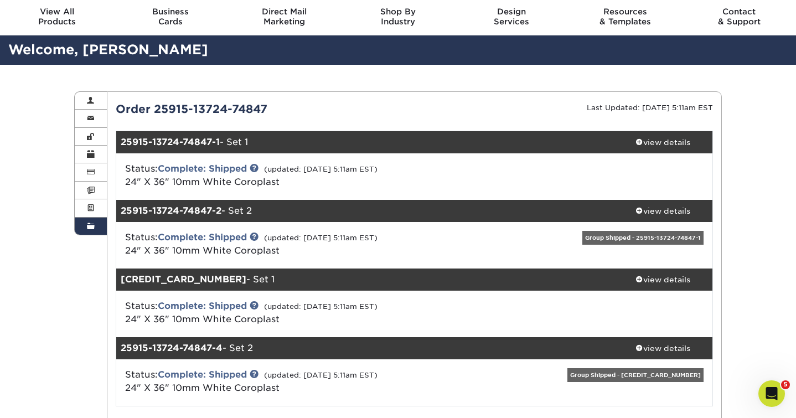
click at [614, 231] on div "Group Shipped - 25915-13724-74847-1" at bounding box center [642, 238] width 121 height 14
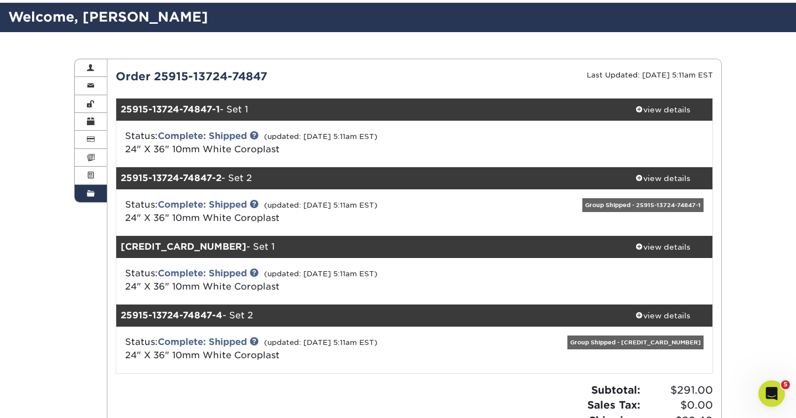
scroll to position [78, 0]
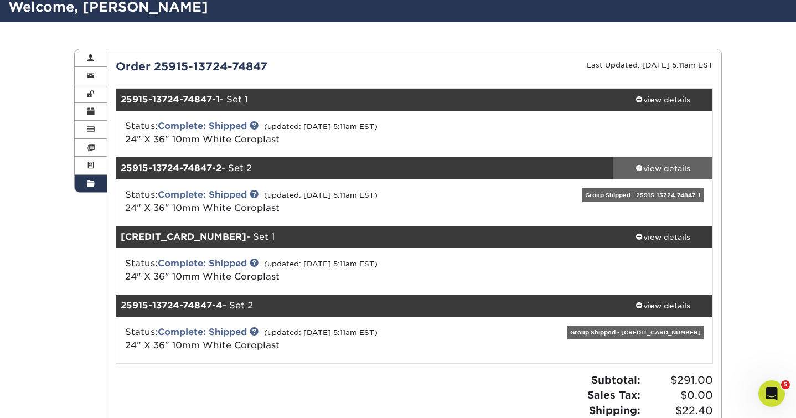
click at [669, 163] on div "view details" at bounding box center [663, 168] width 100 height 11
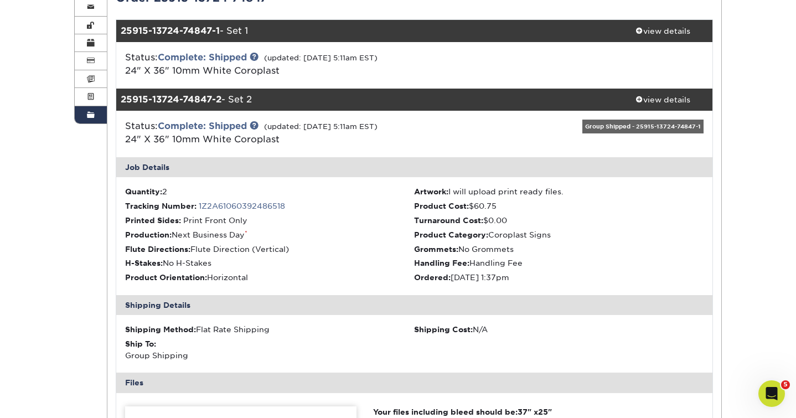
scroll to position [171, 0]
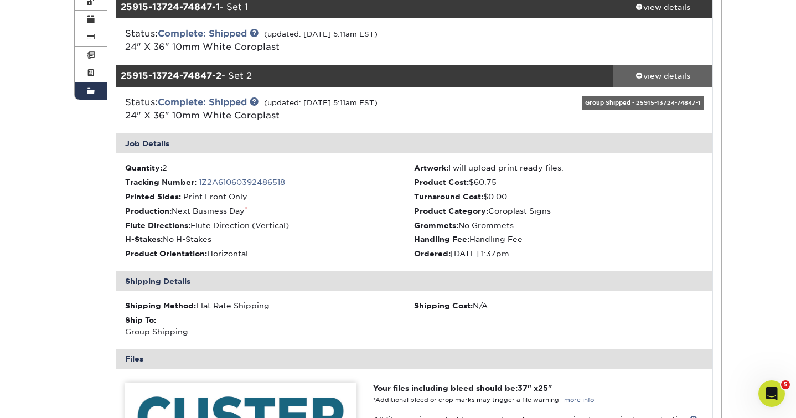
click at [635, 68] on link "view details" at bounding box center [663, 76] width 100 height 22
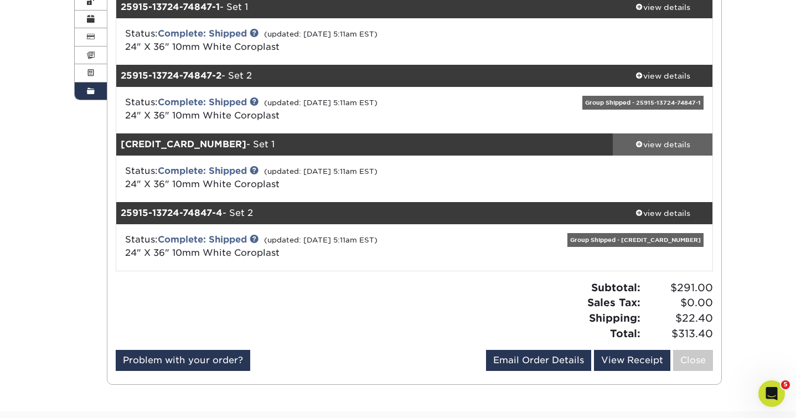
click at [642, 144] on span at bounding box center [640, 144] width 8 height 8
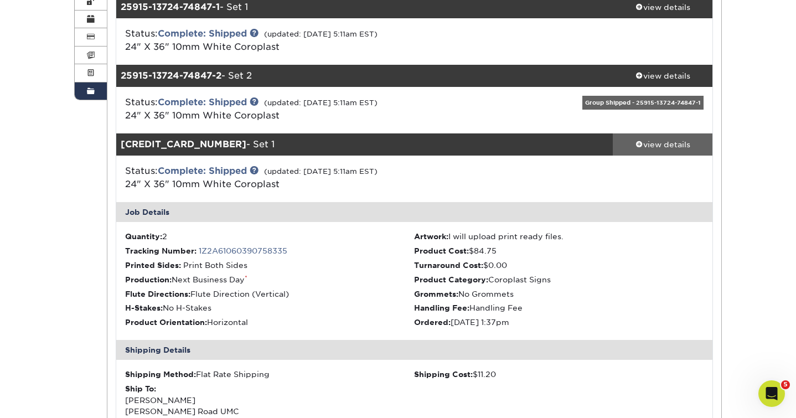
click at [630, 143] on div "view details" at bounding box center [663, 144] width 100 height 11
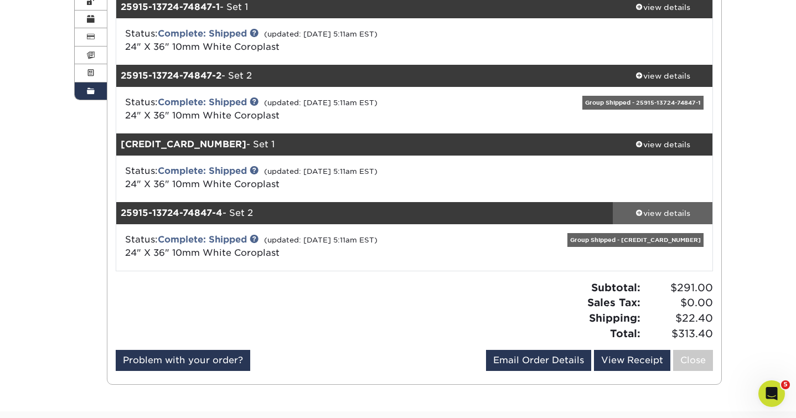
click at [659, 209] on div "view details" at bounding box center [663, 213] width 100 height 11
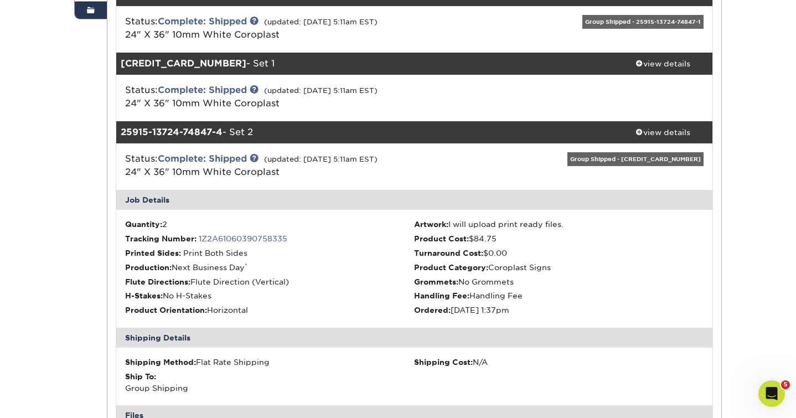
scroll to position [251, 0]
click at [664, 60] on div "view details" at bounding box center [663, 63] width 100 height 11
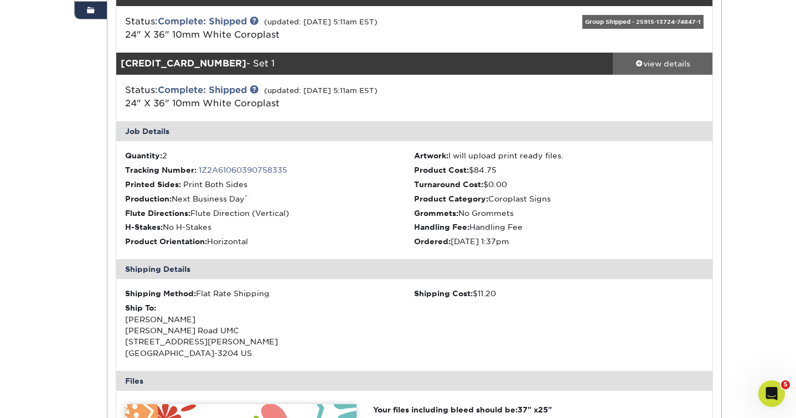
click at [663, 60] on div "view details" at bounding box center [663, 63] width 100 height 11
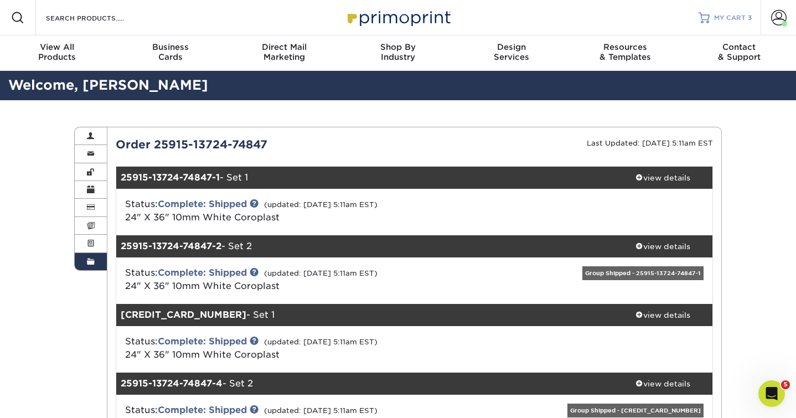
scroll to position [0, 0]
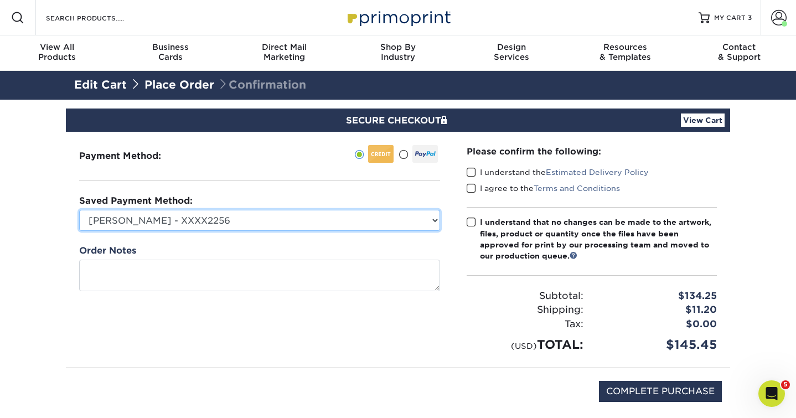
select select "75567"
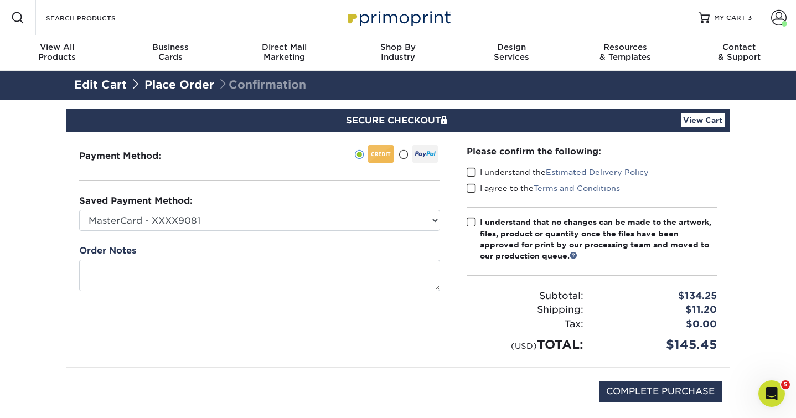
click at [472, 173] on span at bounding box center [471, 172] width 9 height 11
click at [0, 0] on input "I understand the Estimated Delivery Policy" at bounding box center [0, 0] width 0 height 0
click at [470, 195] on div "I agree to the Terms and Conditions" at bounding box center [592, 191] width 250 height 16
click at [470, 188] on span at bounding box center [471, 188] width 9 height 11
click at [0, 0] on input "I agree to the Terms and Conditions" at bounding box center [0, 0] width 0 height 0
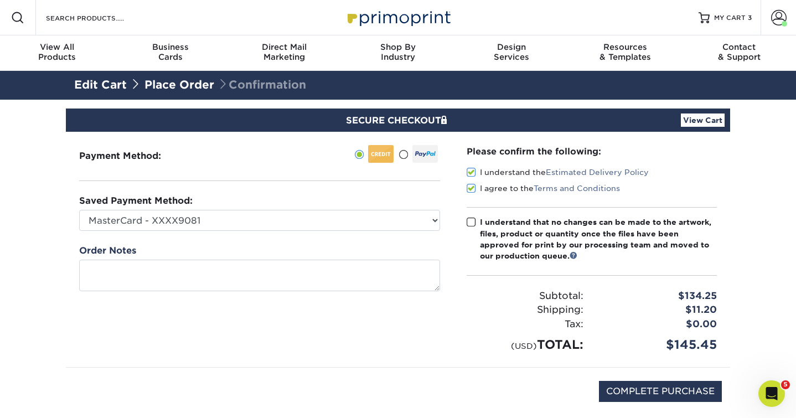
click at [467, 222] on span at bounding box center [471, 222] width 9 height 11
click at [0, 0] on input "I understand that no changes can be made to the artwork, files, product or quan…" at bounding box center [0, 0] width 0 height 0
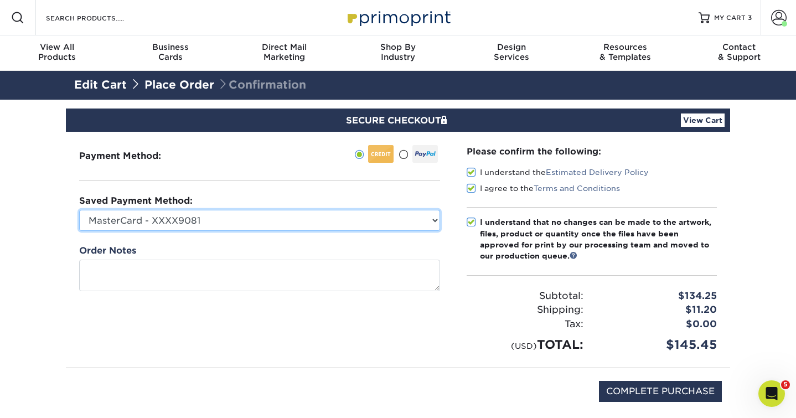
select select
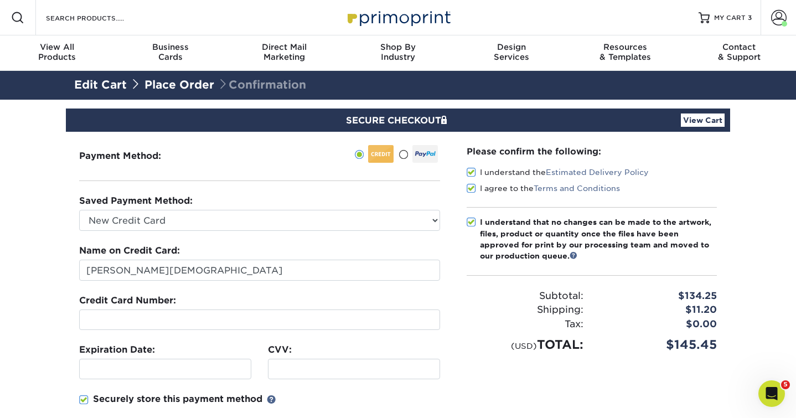
click at [296, 281] on fieldset "Name on Credit Card: Paige Christian Credit Card Number: Expiration Date: CVV:" at bounding box center [259, 342] width 361 height 197
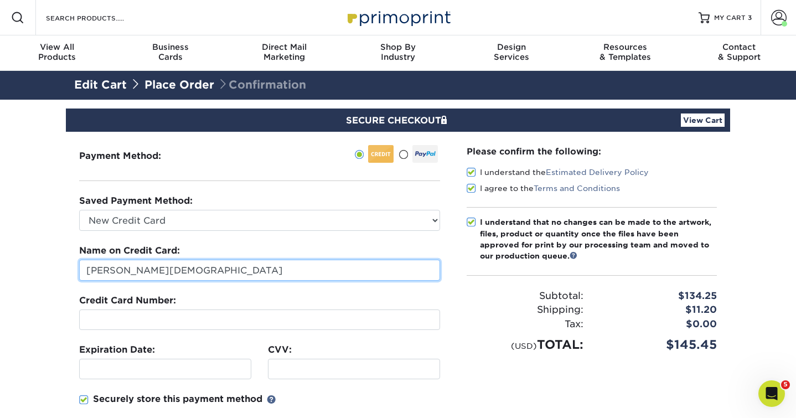
drag, startPoint x: 280, startPoint y: 269, endPoint x: -20, endPoint y: 254, distance: 300.5
type input "Cora Welch"
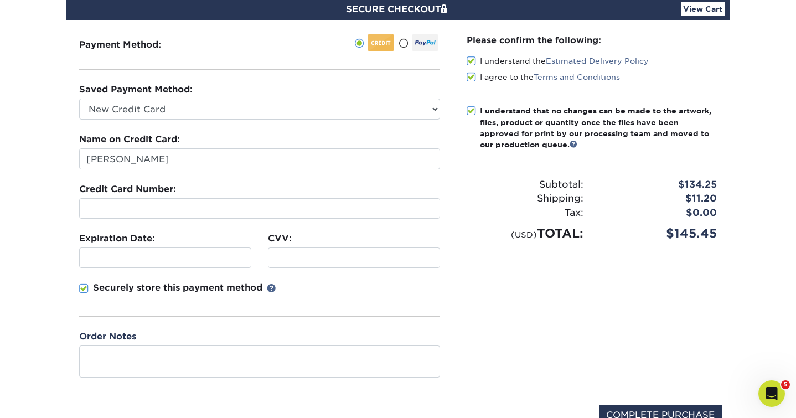
scroll to position [95, 0]
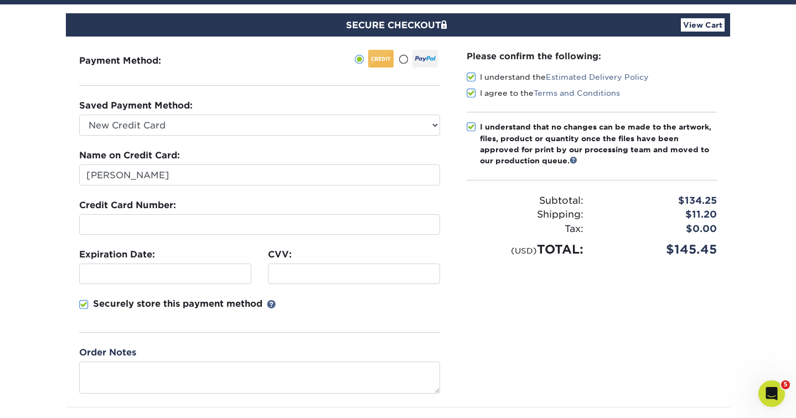
click at [468, 301] on div "Please confirm the following: I understand the Estimated Delivery Policy I agre…" at bounding box center [591, 222] width 277 height 370
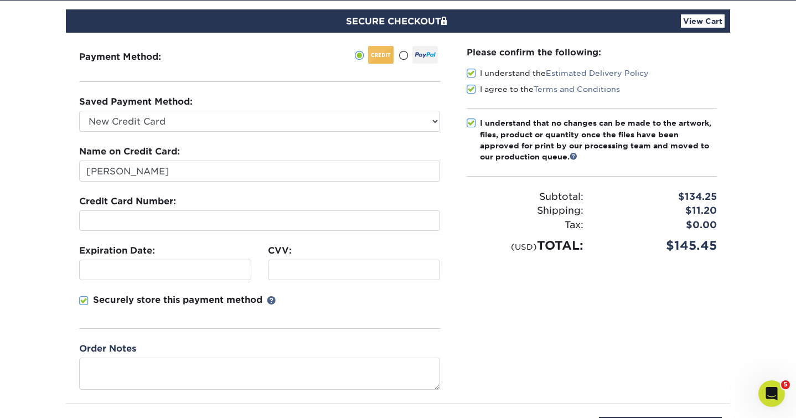
scroll to position [97, 0]
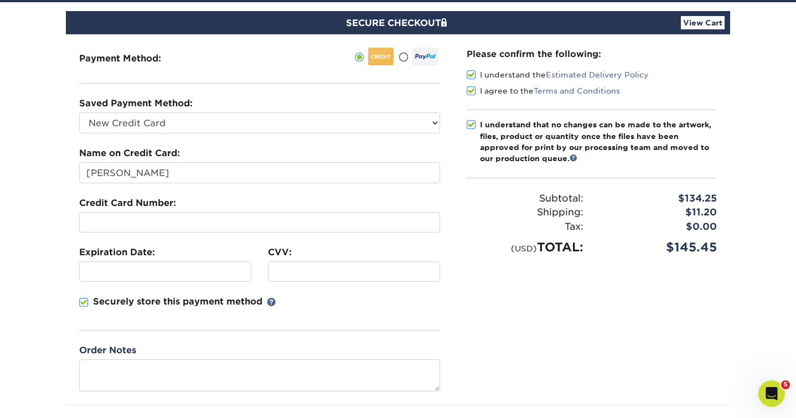
click at [242, 156] on div "Name on Credit Card: Cora Welch" at bounding box center [259, 165] width 361 height 37
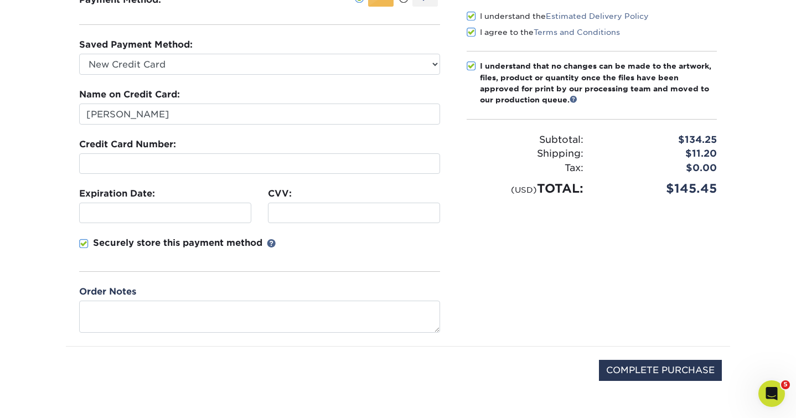
scroll to position [144, 0]
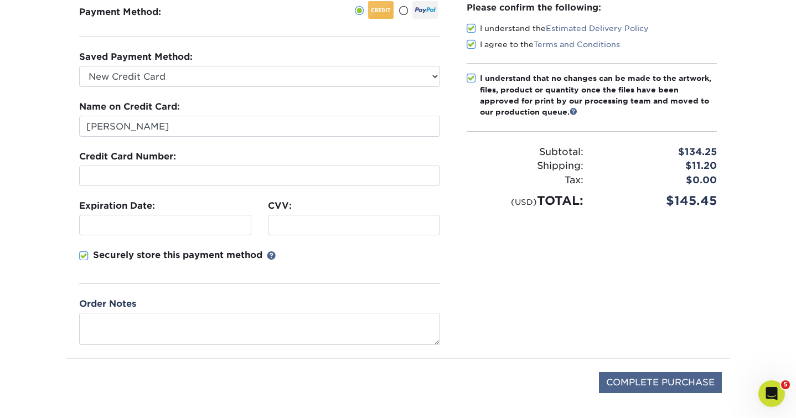
click at [653, 383] on input "COMPLETE PURCHASE" at bounding box center [660, 382] width 123 height 21
type input "PROCESSING, PLEASE WAIT..."
